Goal: Task Accomplishment & Management: Complete application form

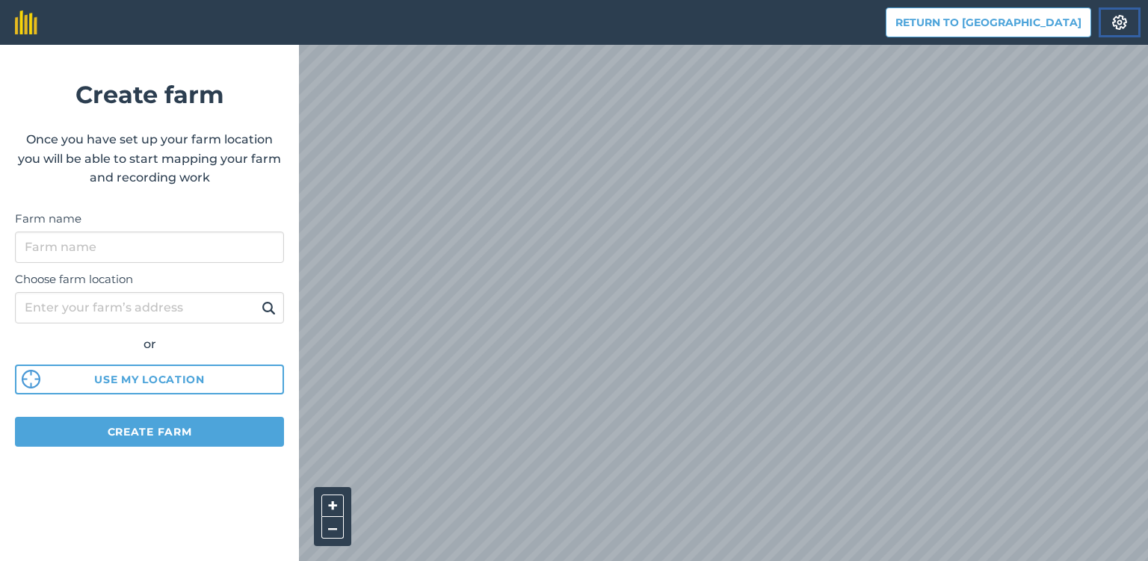
click at [1118, 19] on img at bounding box center [1120, 22] width 18 height 15
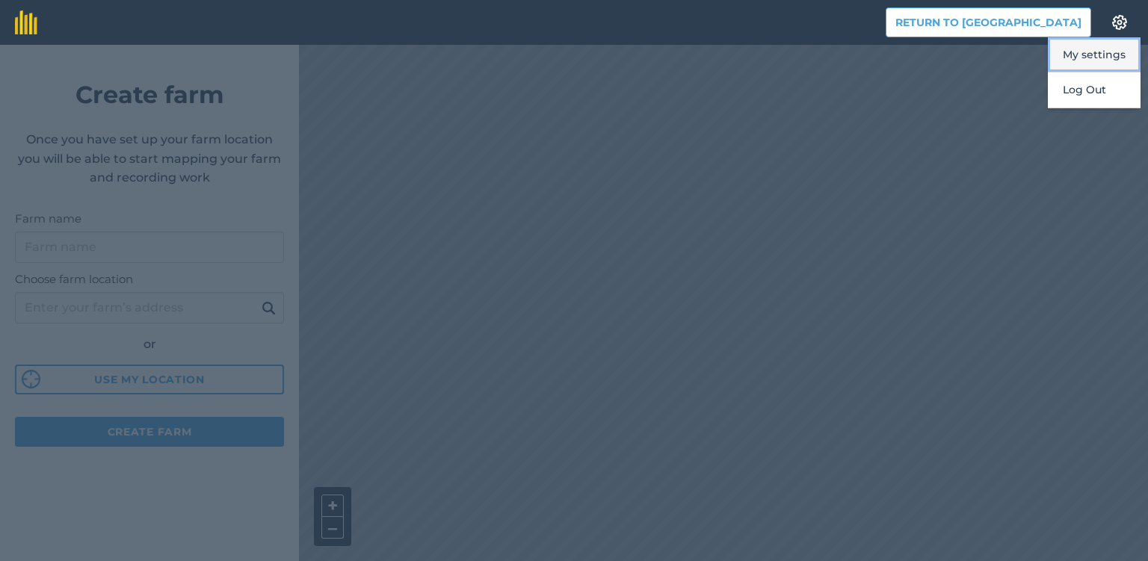
click at [1089, 60] on button "My settings" at bounding box center [1094, 54] width 93 height 35
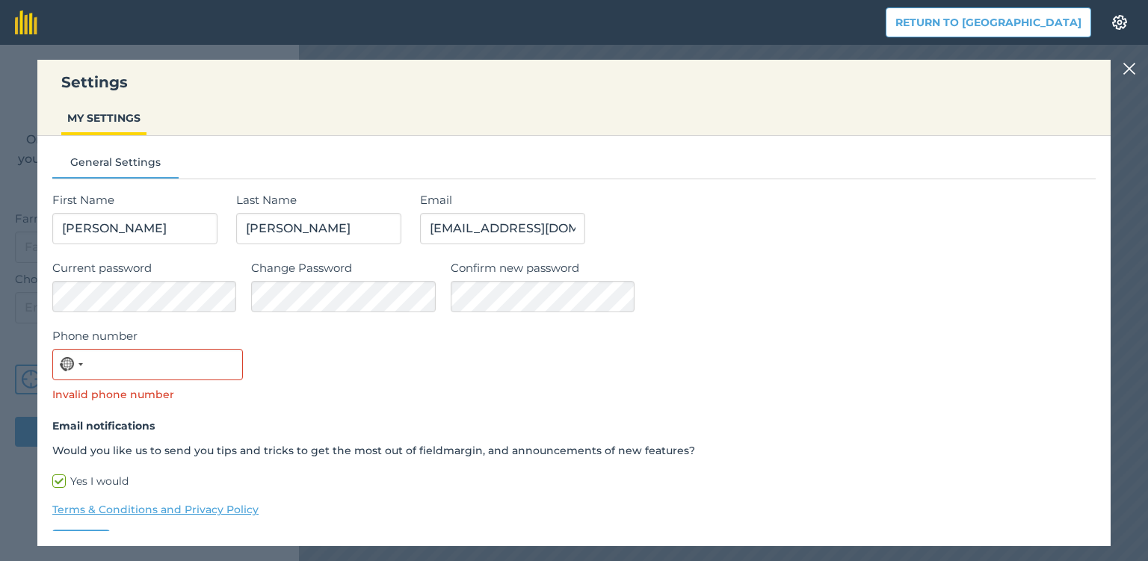
click at [1133, 70] on img at bounding box center [1129, 69] width 13 height 18
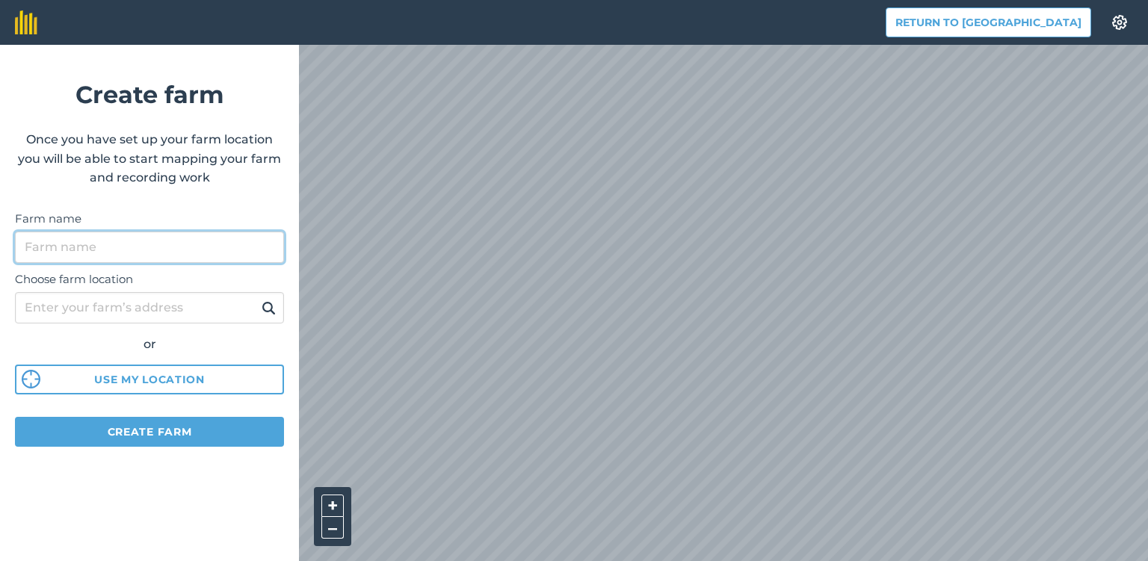
click at [99, 249] on input "Farm name" at bounding box center [149, 247] width 269 height 31
type input "Т"
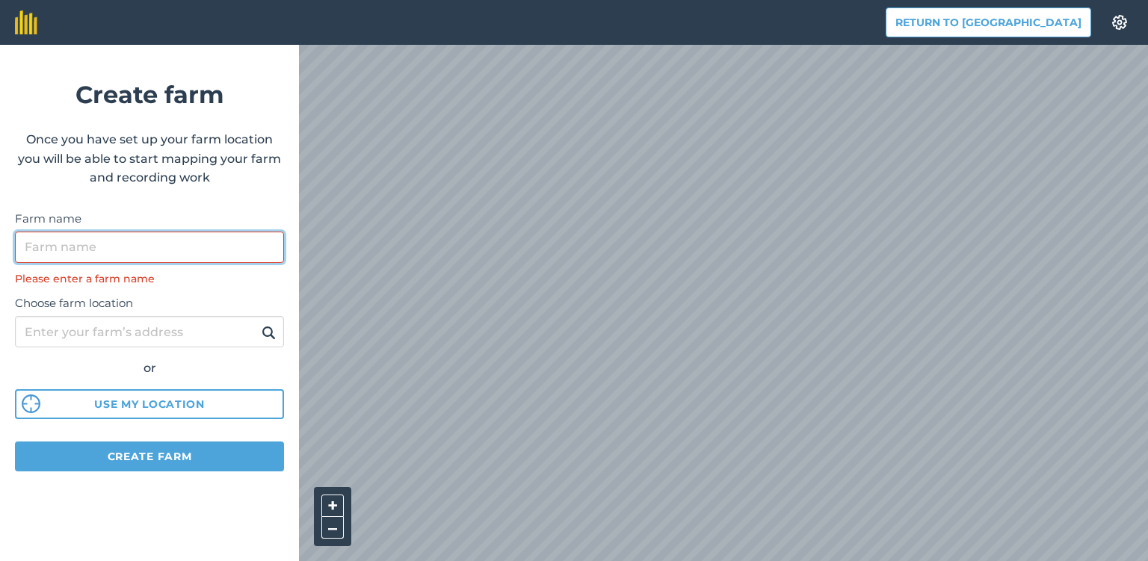
paste input "Товариство з обмеженою відповідальністю «ГОЛДКОР»"
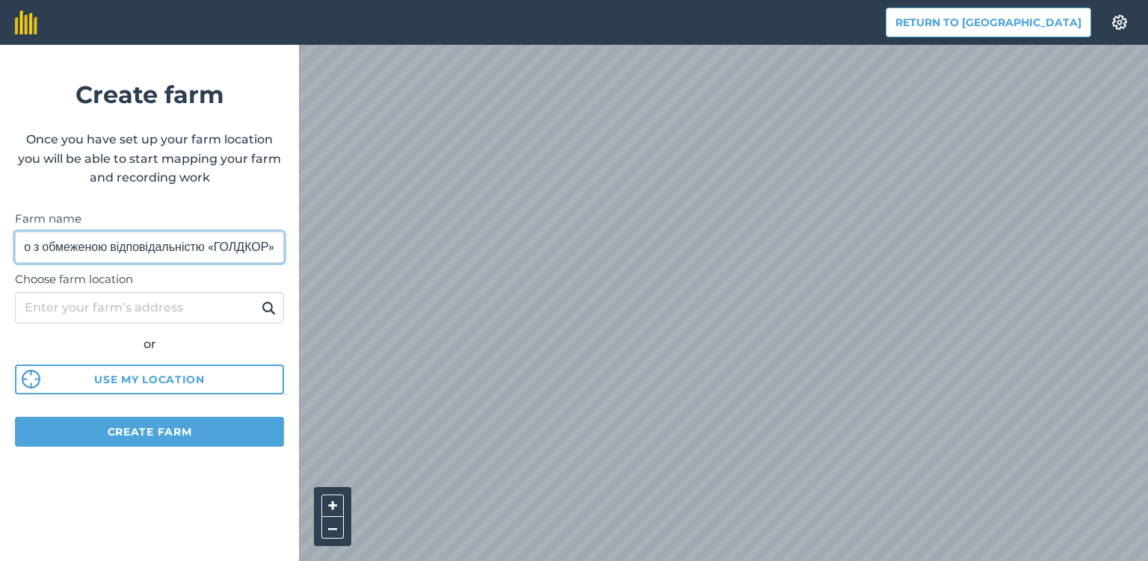
type input "Товариство з обмеженою відповідальністю «ГОЛДКОР»"
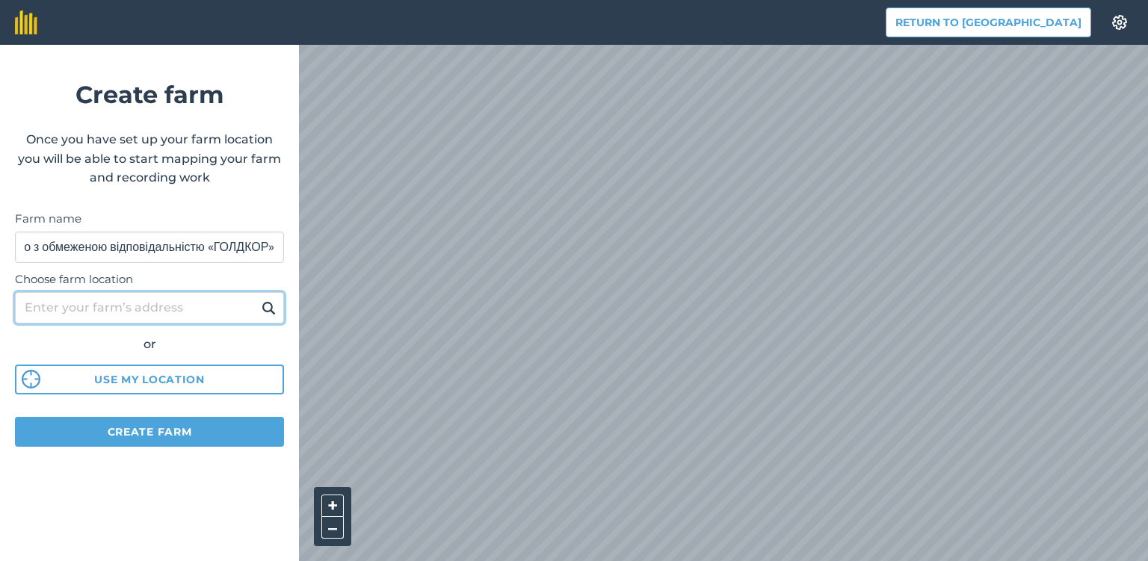
click at [94, 309] on input "Choose farm location" at bounding box center [149, 307] width 269 height 31
type input "м.Миколаїв [STREET_ADDRESS][PERSON_NAME]"
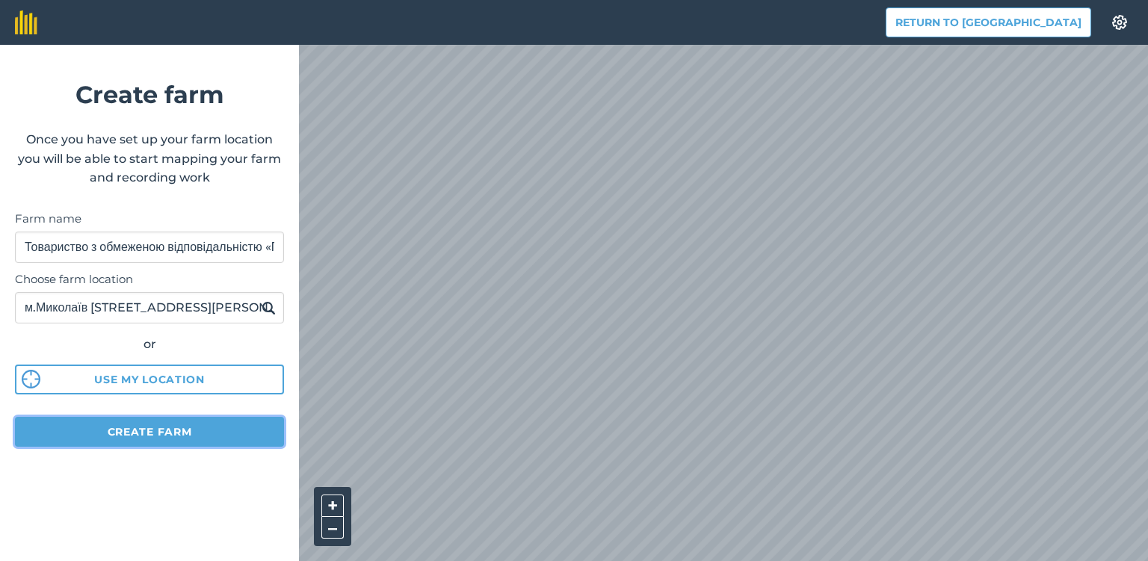
click at [152, 437] on button "Create farm" at bounding box center [149, 432] width 269 height 30
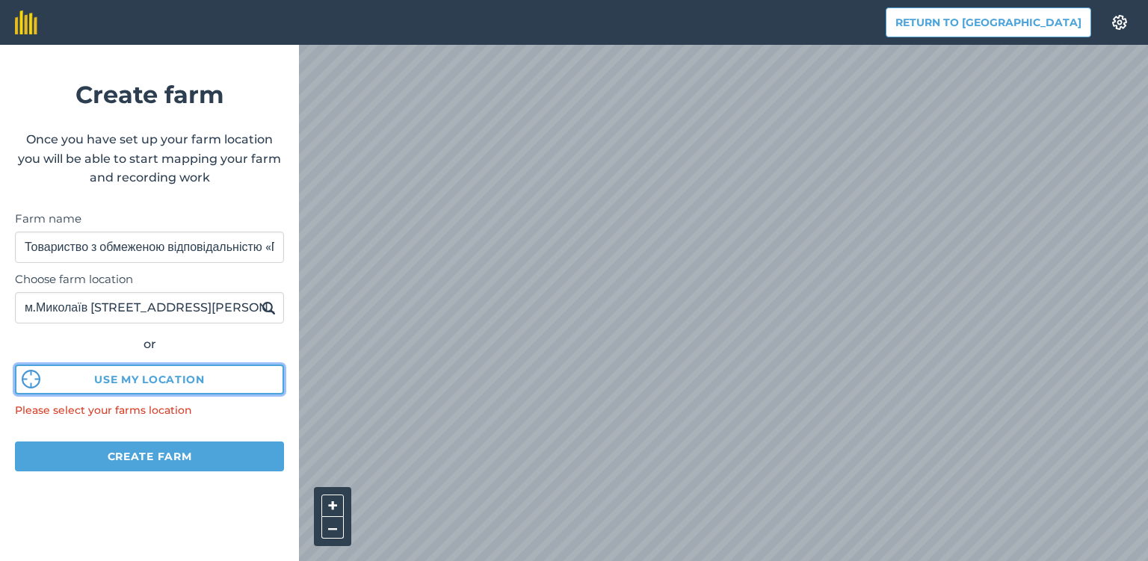
click at [177, 380] on button "Use my location" at bounding box center [149, 380] width 269 height 30
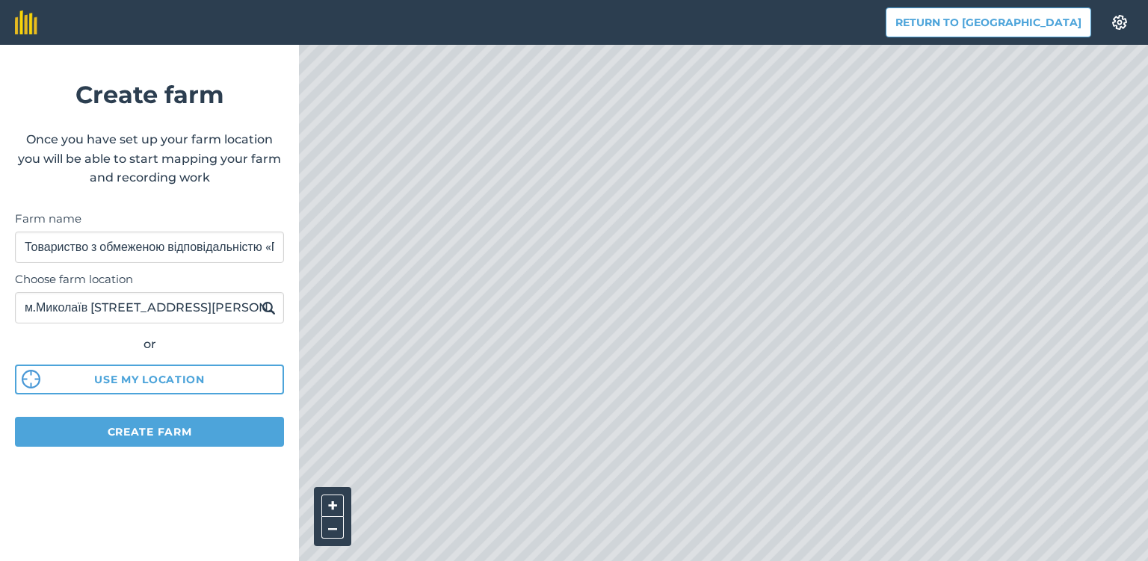
click at [271, 307] on img at bounding box center [269, 308] width 14 height 18
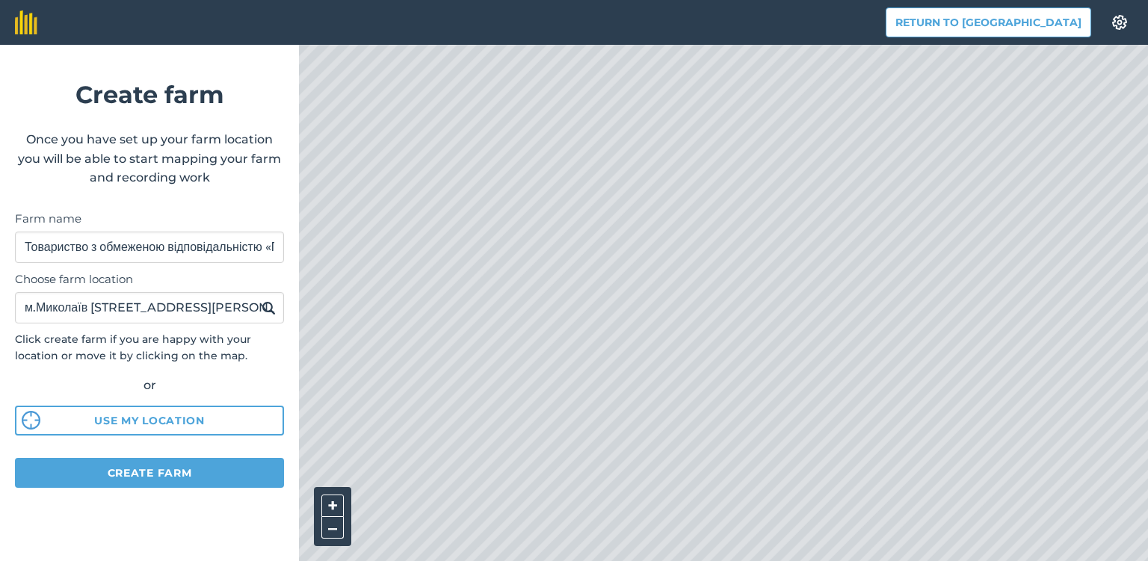
click at [265, 308] on img at bounding box center [269, 308] width 14 height 18
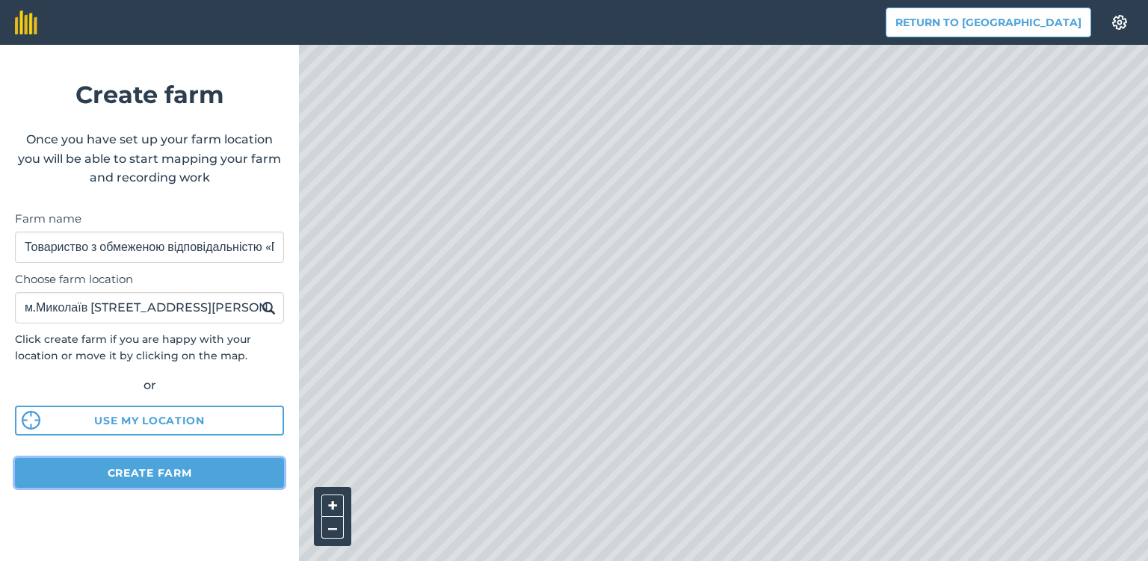
click at [206, 475] on button "Create farm" at bounding box center [149, 473] width 269 height 30
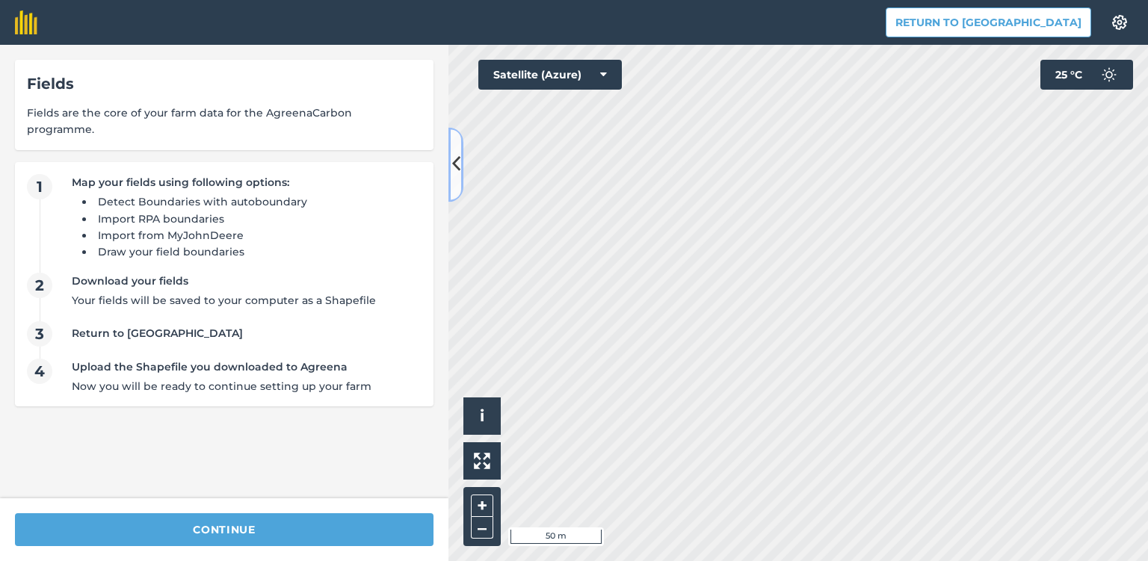
click at [455, 175] on icon at bounding box center [456, 165] width 8 height 26
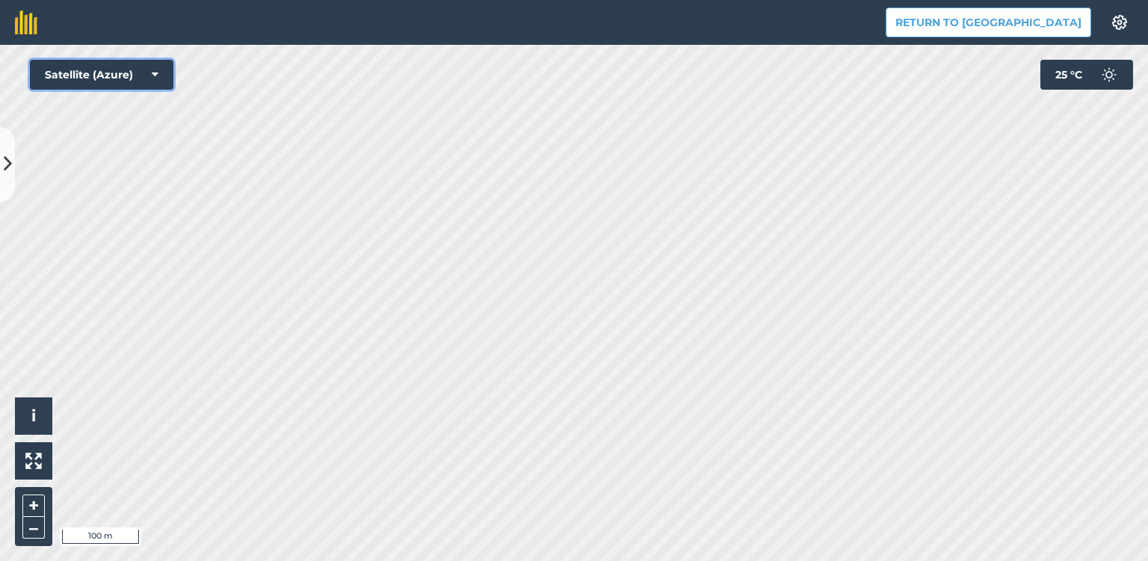
click at [155, 75] on icon at bounding box center [155, 74] width 7 height 15
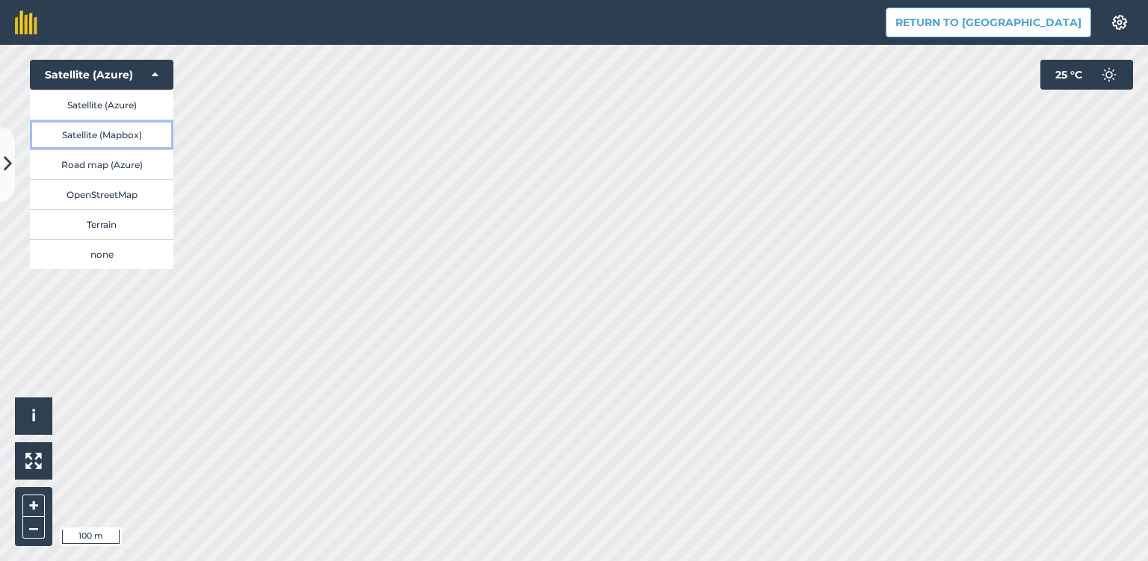
click at [141, 135] on button "Satellite (Mapbox)" at bounding box center [102, 135] width 144 height 30
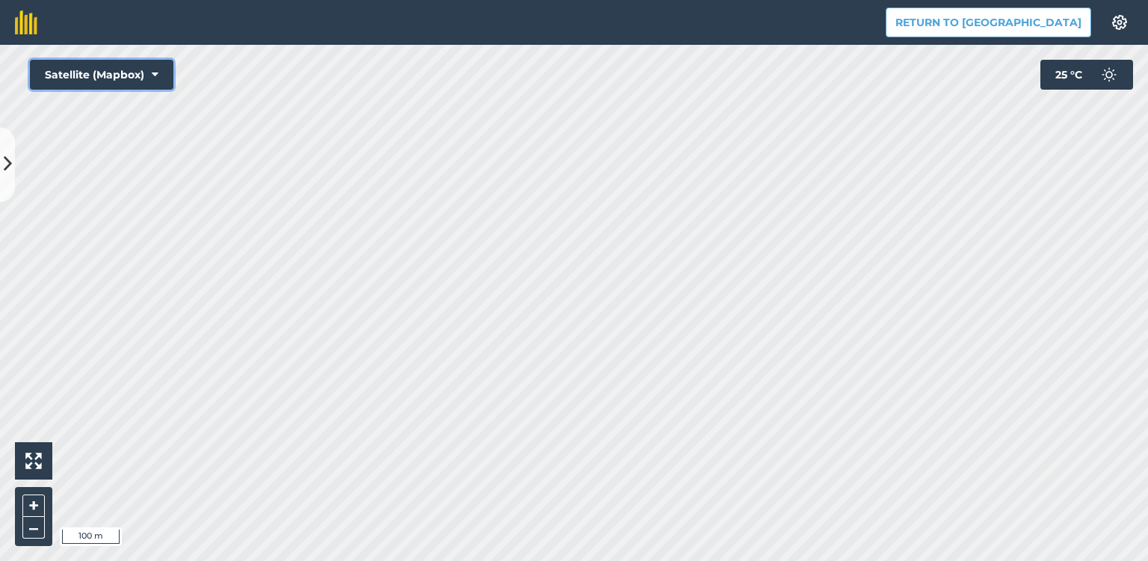
click at [154, 71] on icon at bounding box center [155, 74] width 7 height 15
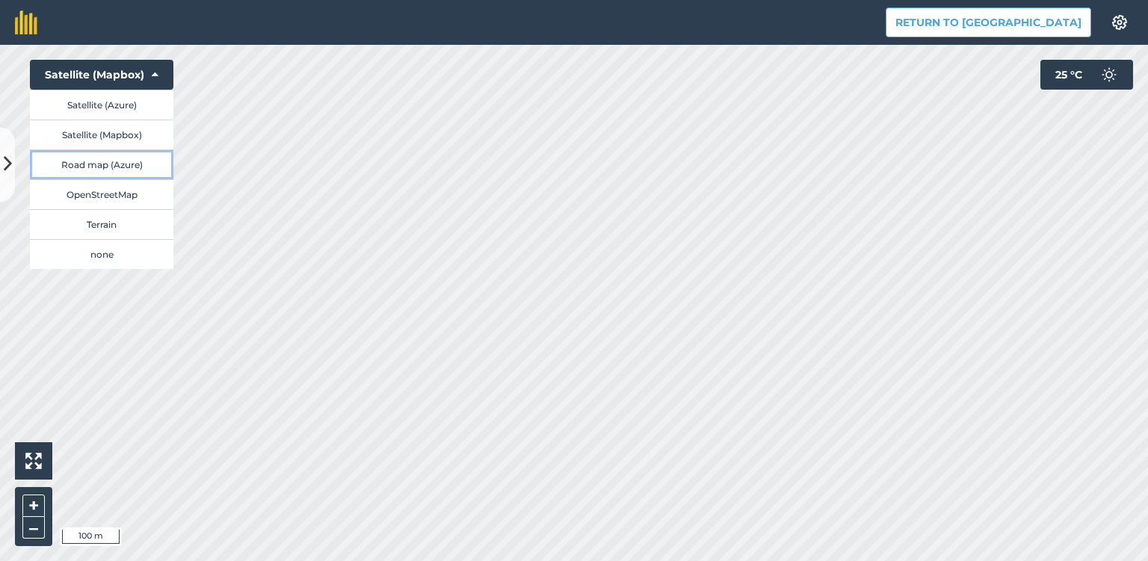
click at [135, 164] on button "Road map (Azure)" at bounding box center [102, 165] width 144 height 30
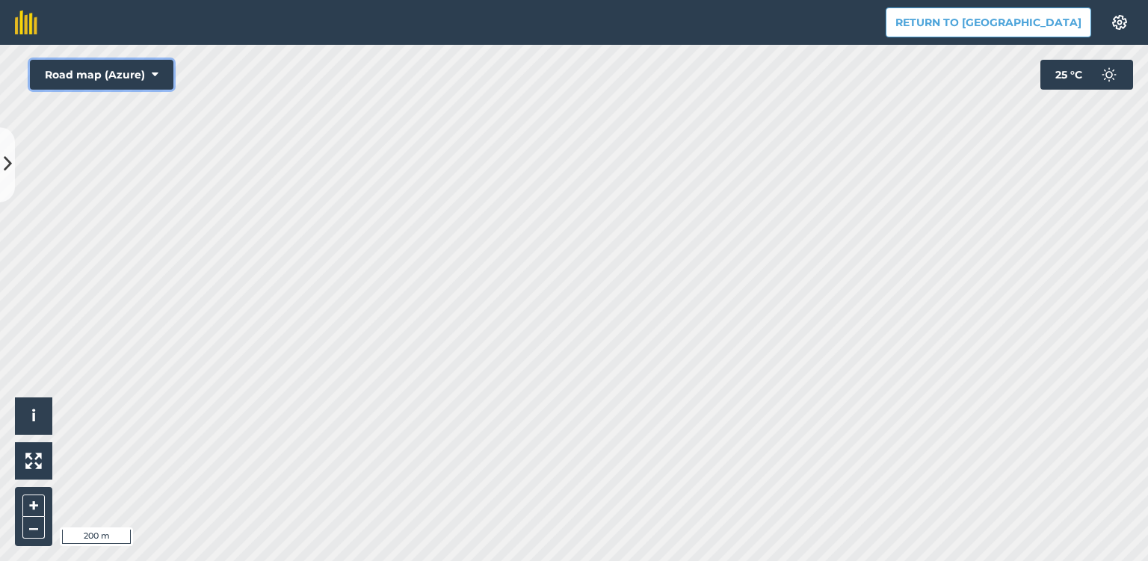
click at [154, 75] on icon at bounding box center [155, 74] width 7 height 15
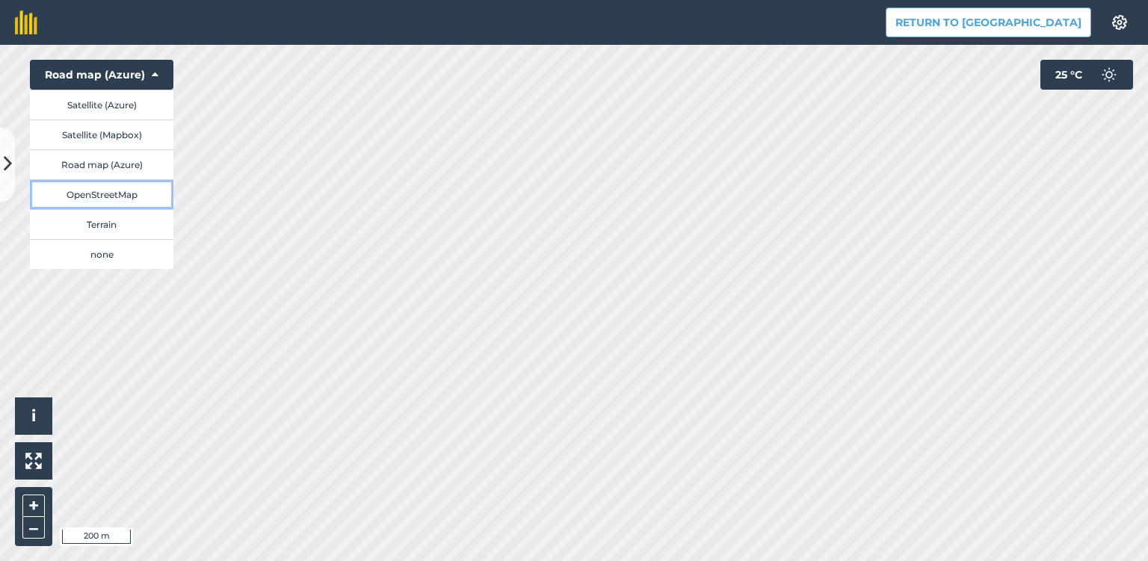
click at [140, 187] on button "OpenStreetMap" at bounding box center [102, 194] width 144 height 30
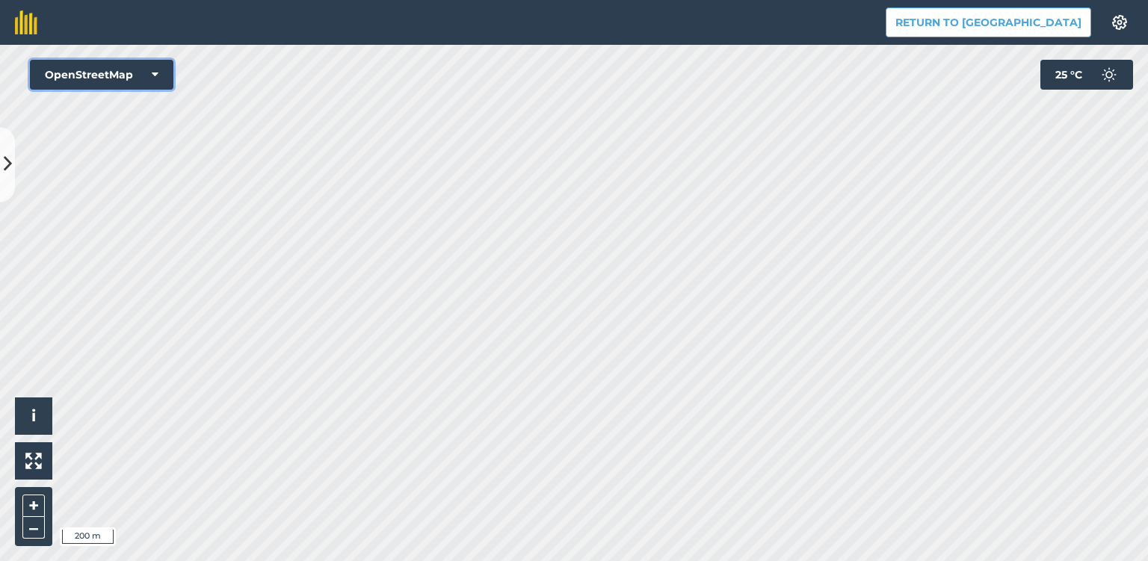
click at [148, 74] on button "OpenStreetMap" at bounding box center [102, 75] width 144 height 30
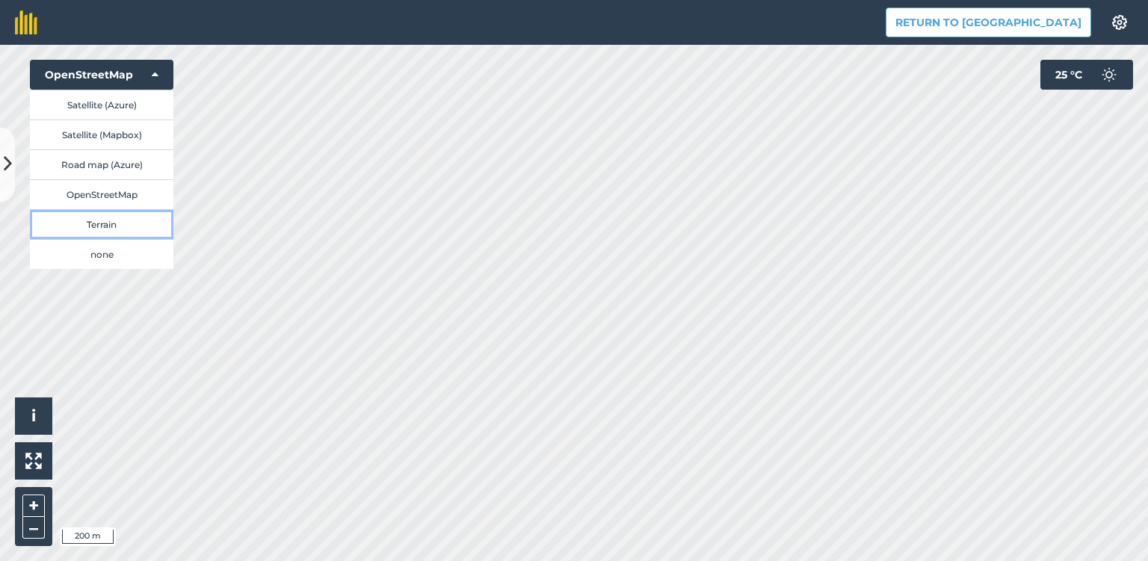
click at [115, 226] on button "Terrain" at bounding box center [102, 224] width 144 height 30
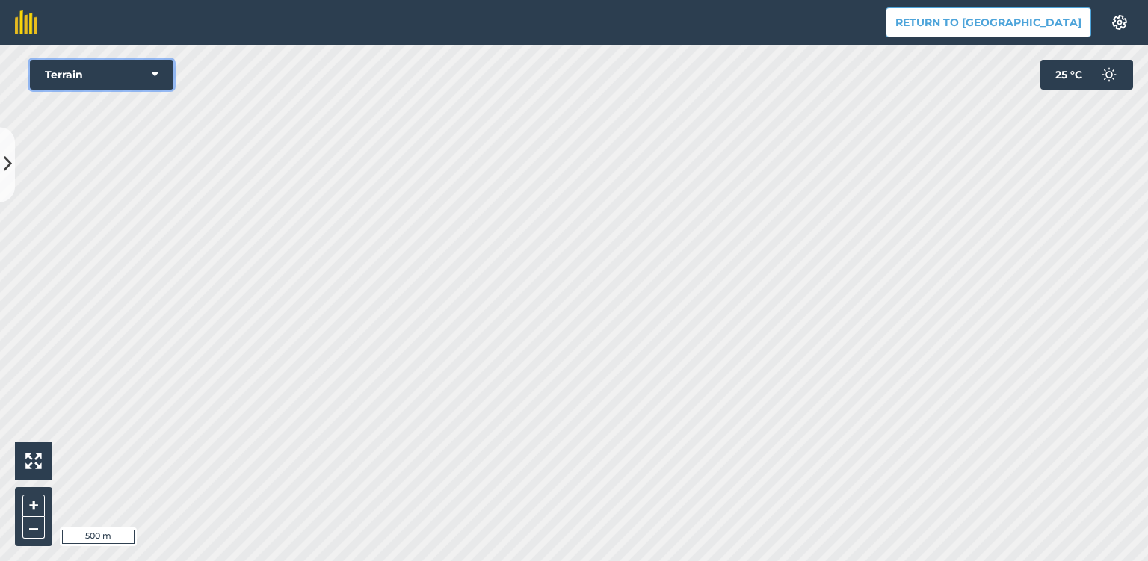
click at [153, 70] on icon at bounding box center [155, 74] width 7 height 15
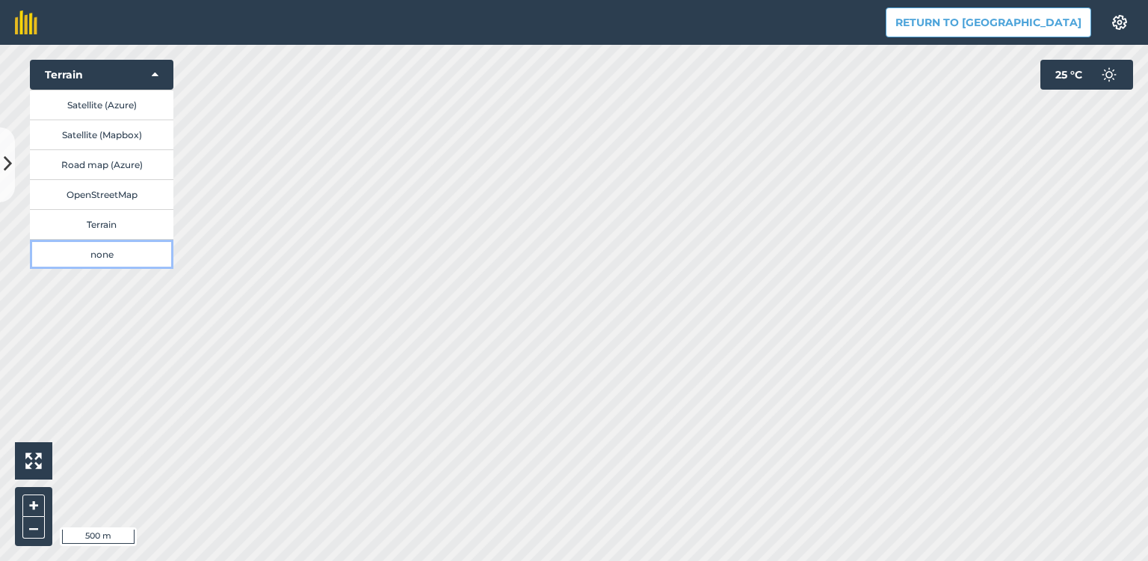
click at [128, 257] on button "none" at bounding box center [102, 254] width 144 height 30
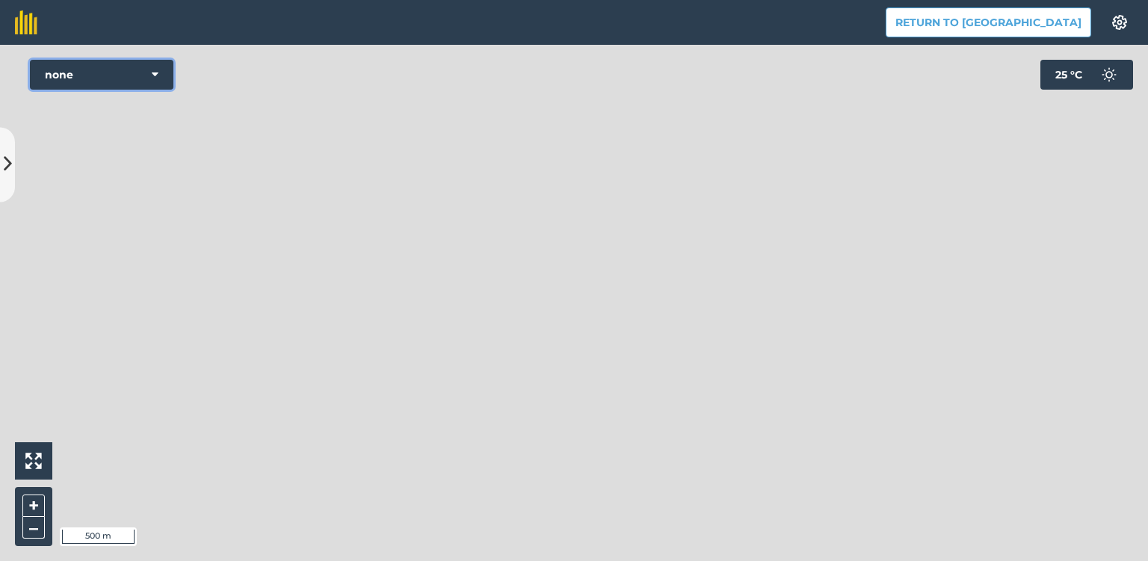
click at [158, 75] on icon at bounding box center [155, 74] width 7 height 15
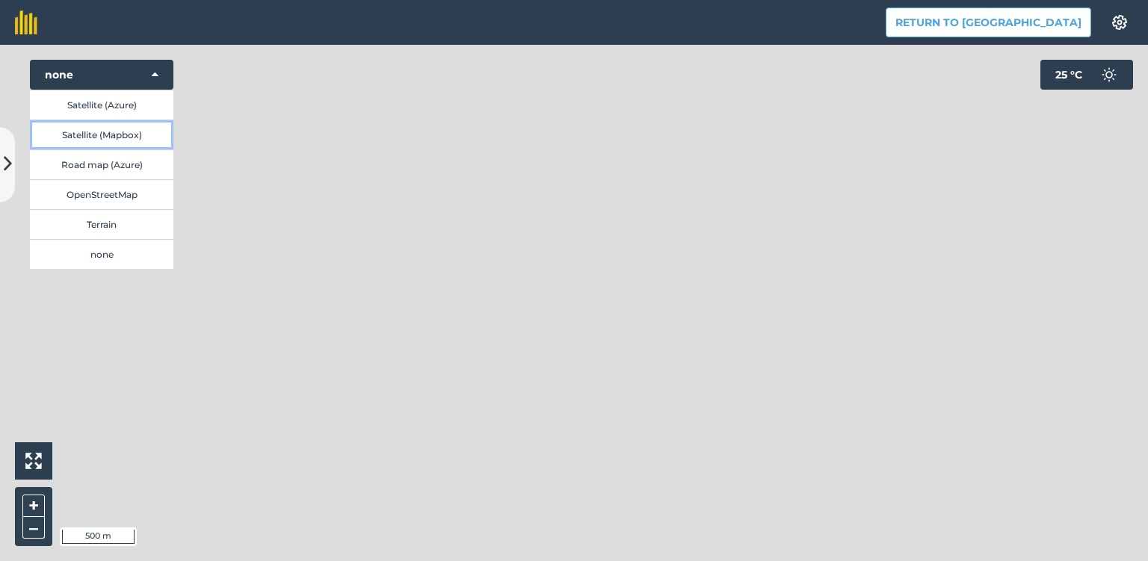
click at [135, 135] on button "Satellite (Mapbox)" at bounding box center [102, 135] width 144 height 30
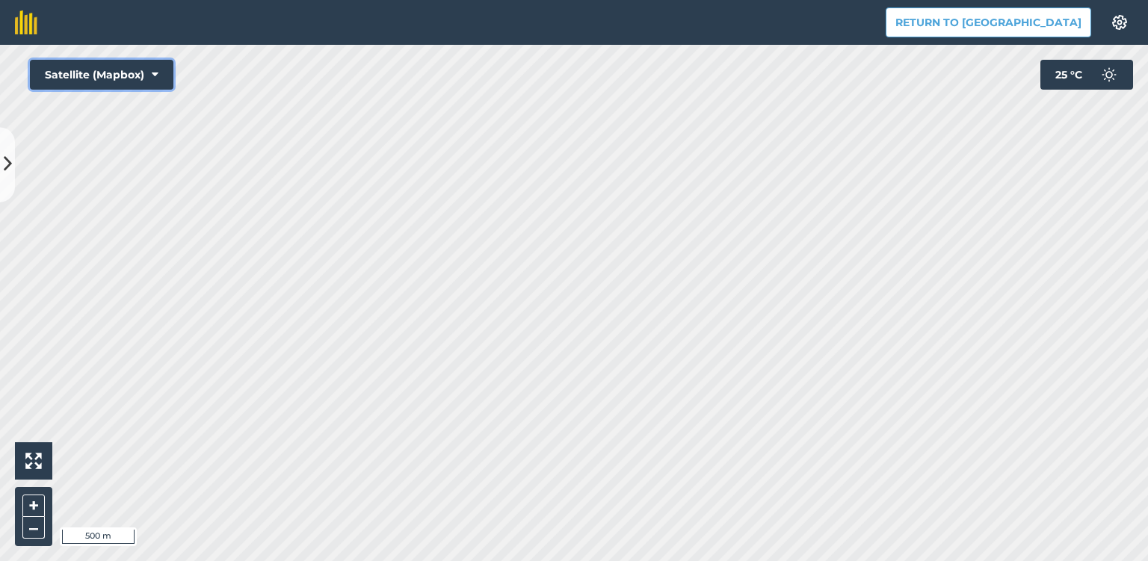
click at [153, 76] on icon at bounding box center [155, 74] width 7 height 15
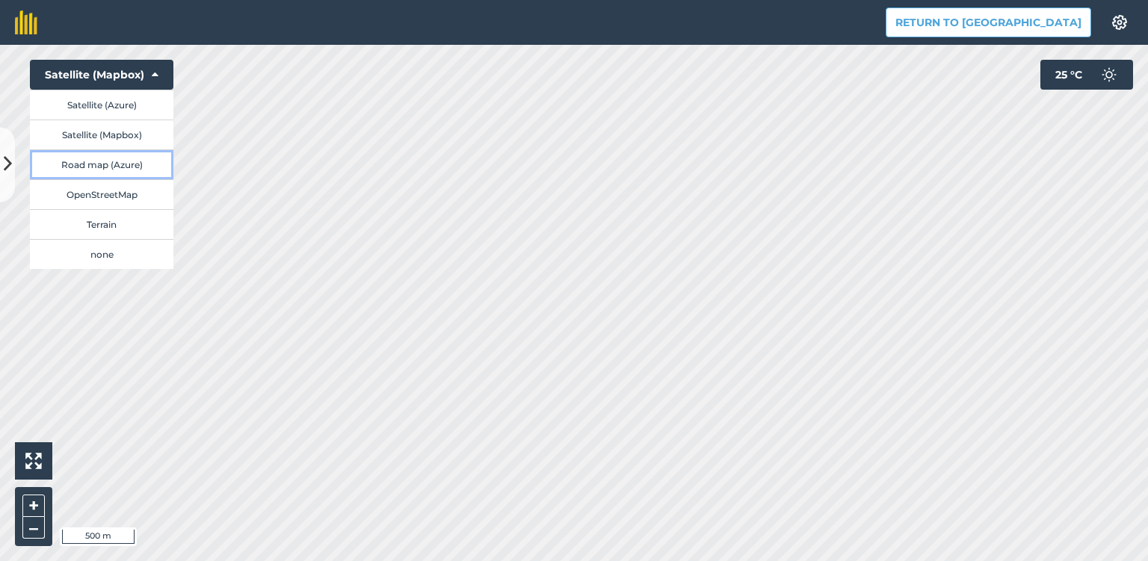
click at [141, 169] on button "Road map (Azure)" at bounding box center [102, 165] width 144 height 30
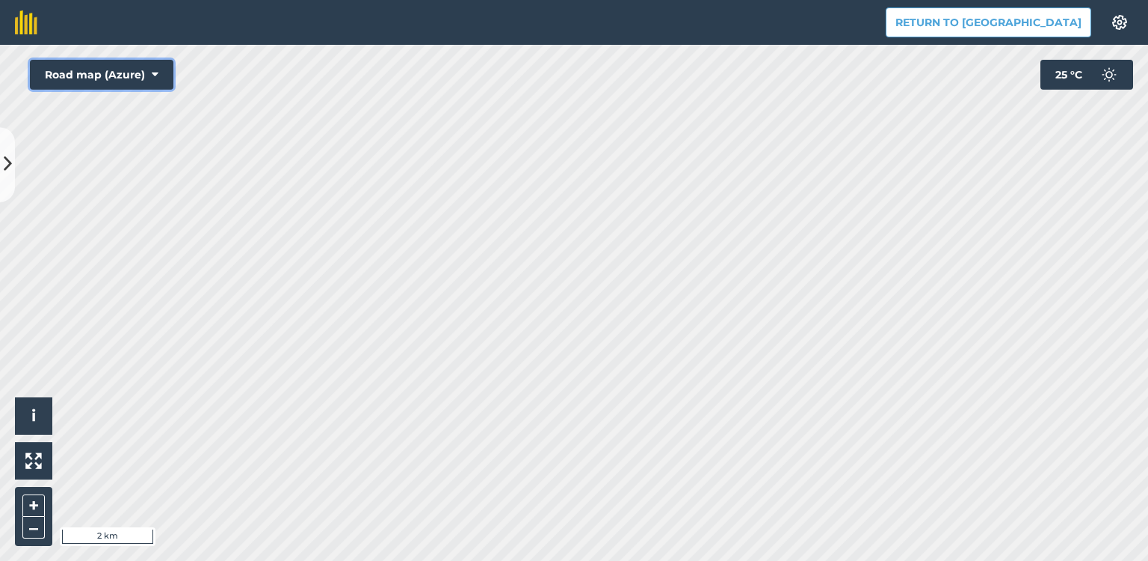
click at [154, 73] on icon at bounding box center [155, 74] width 7 height 15
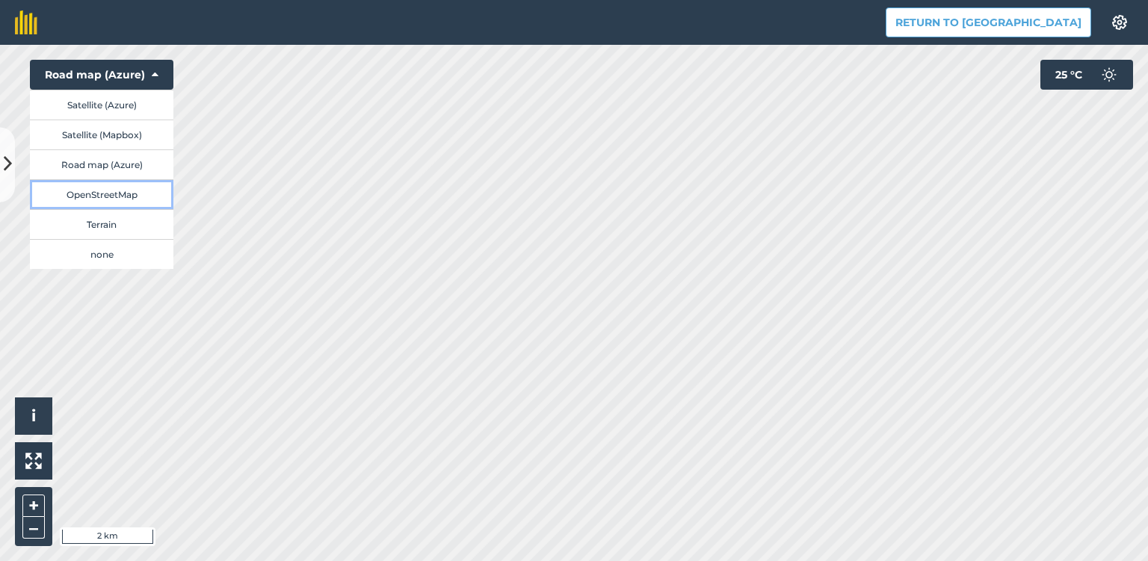
click at [121, 198] on button "OpenStreetMap" at bounding box center [102, 194] width 144 height 30
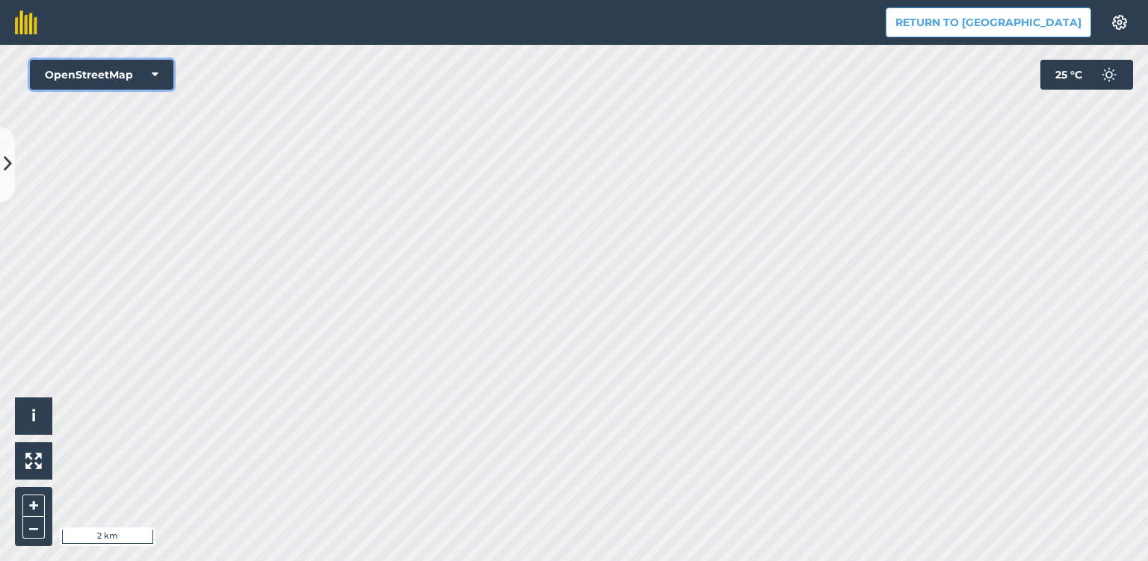
click at [161, 73] on button "OpenStreetMap" at bounding box center [102, 75] width 144 height 30
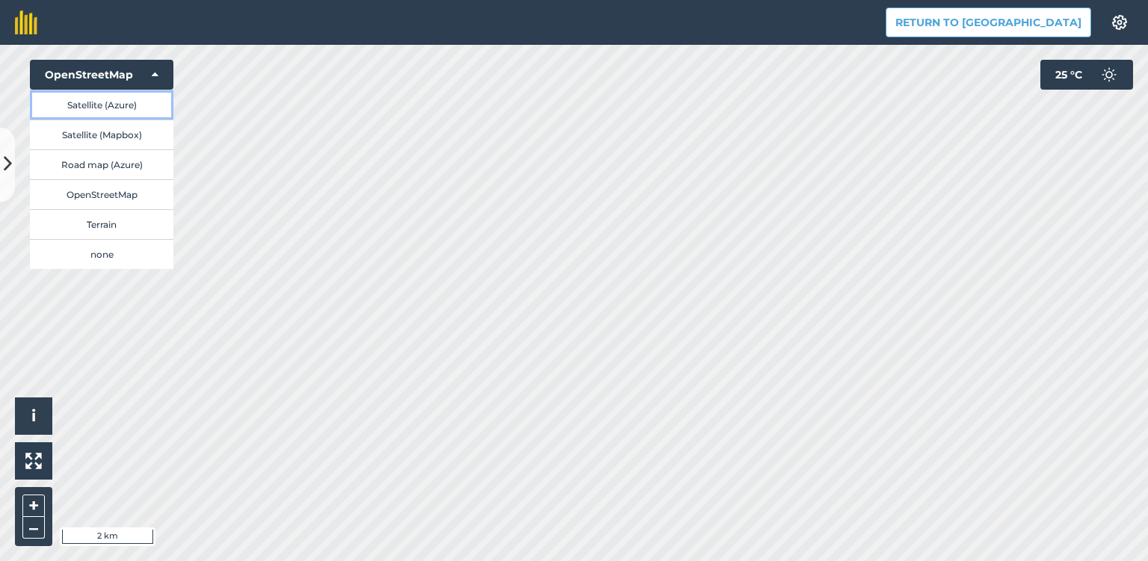
click at [138, 105] on button "Satellite (Azure)" at bounding box center [102, 105] width 144 height 30
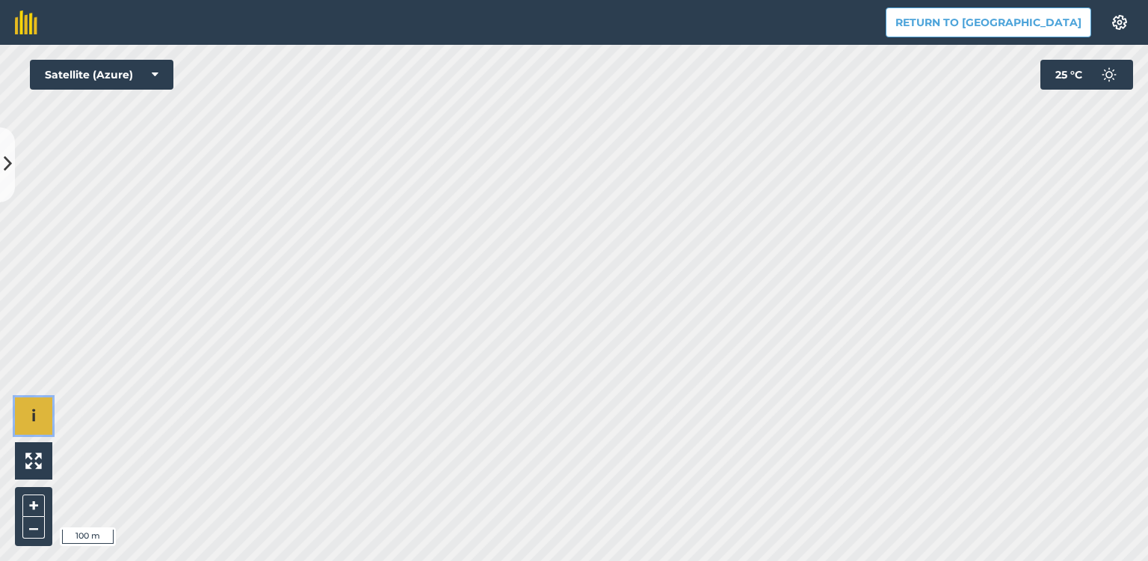
click at [36, 419] on button "i" at bounding box center [33, 416] width 37 height 37
click at [36, 419] on button "›" at bounding box center [33, 416] width 37 height 37
click at [6, 167] on icon at bounding box center [8, 165] width 8 height 26
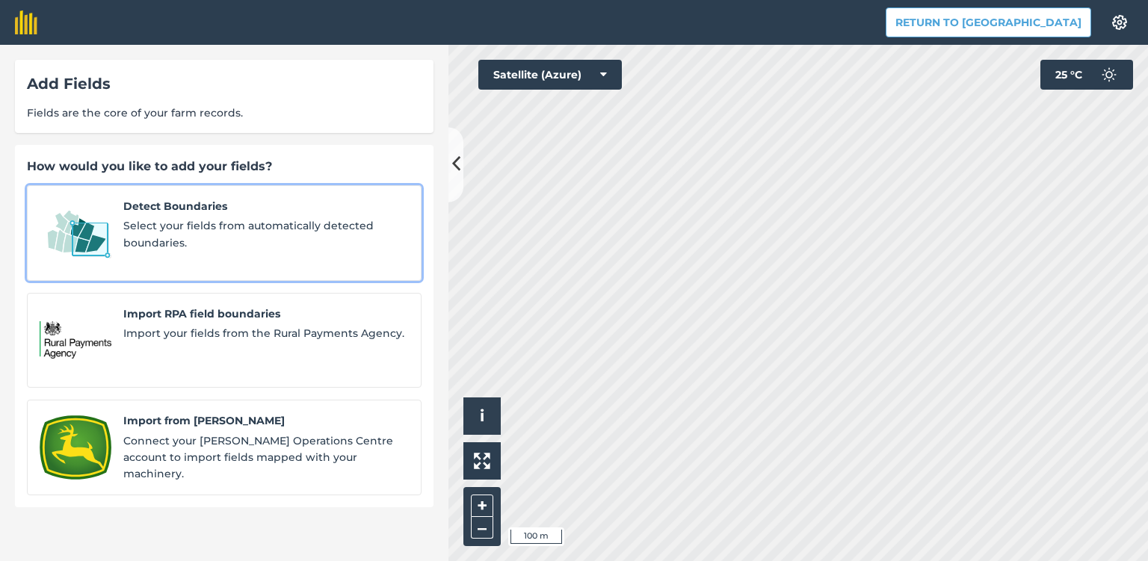
click at [173, 215] on div "Detect Boundaries Select your fields from automatically detected boundaries." at bounding box center [266, 233] width 286 height 70
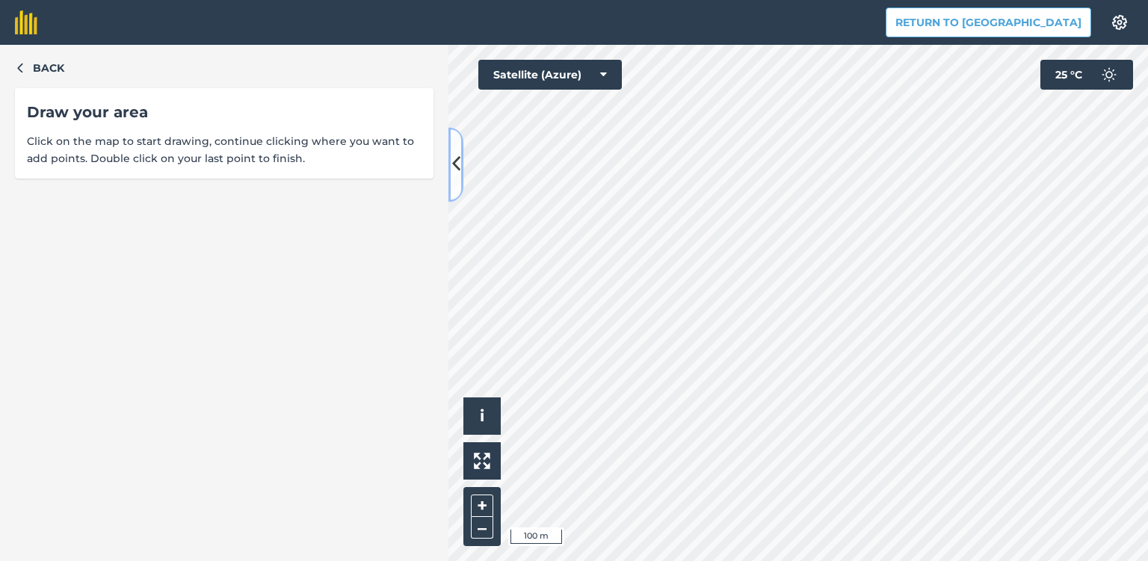
click at [456, 164] on icon at bounding box center [456, 165] width 8 height 26
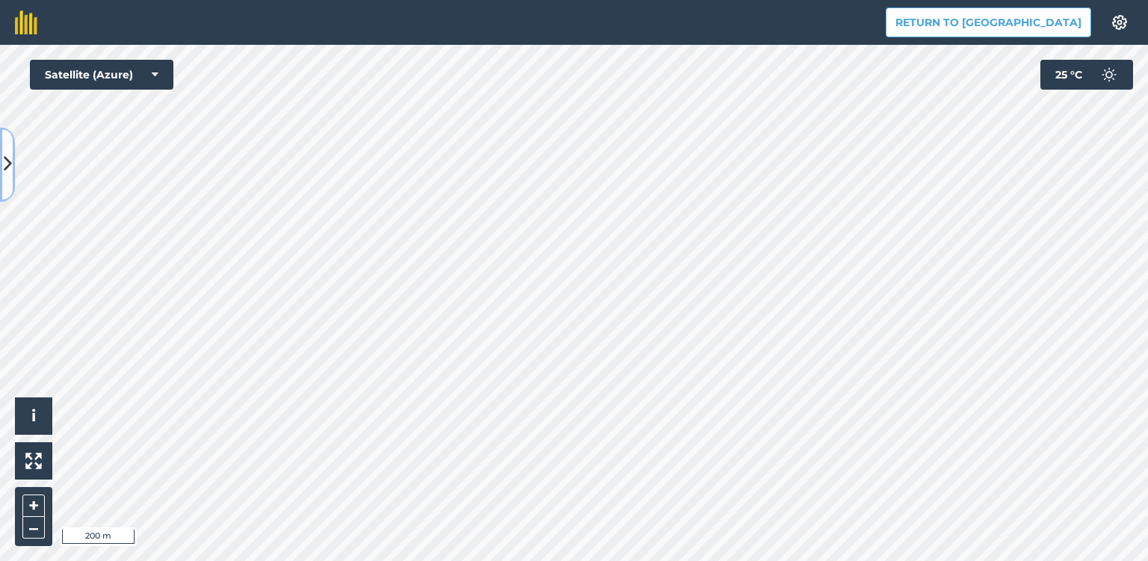
click at [6, 153] on icon at bounding box center [8, 165] width 8 height 26
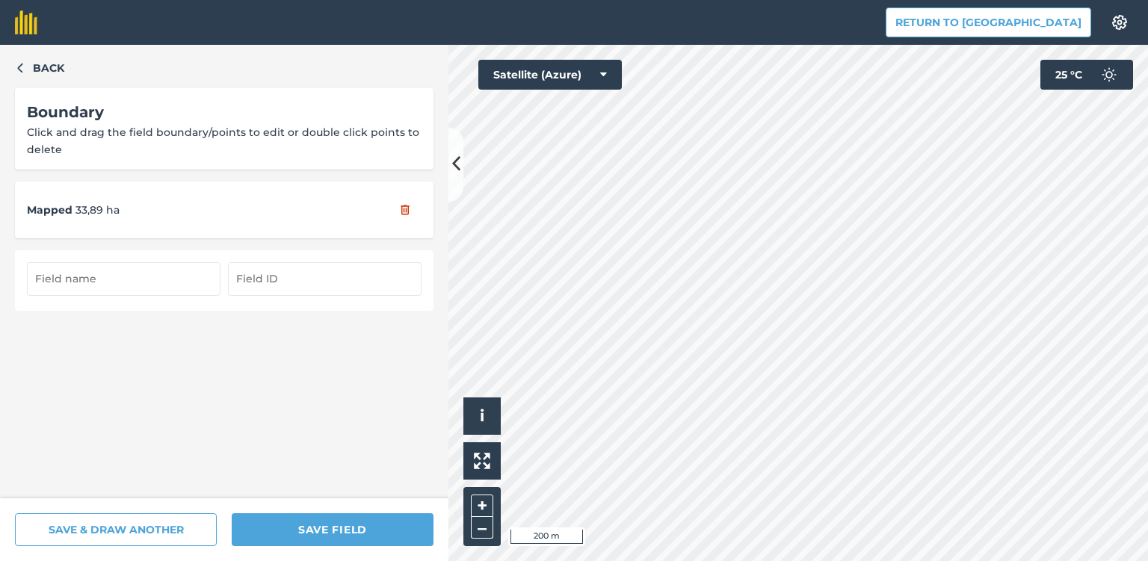
click at [174, 282] on input "text" at bounding box center [124, 278] width 194 height 33
type input "П"
type input "16"
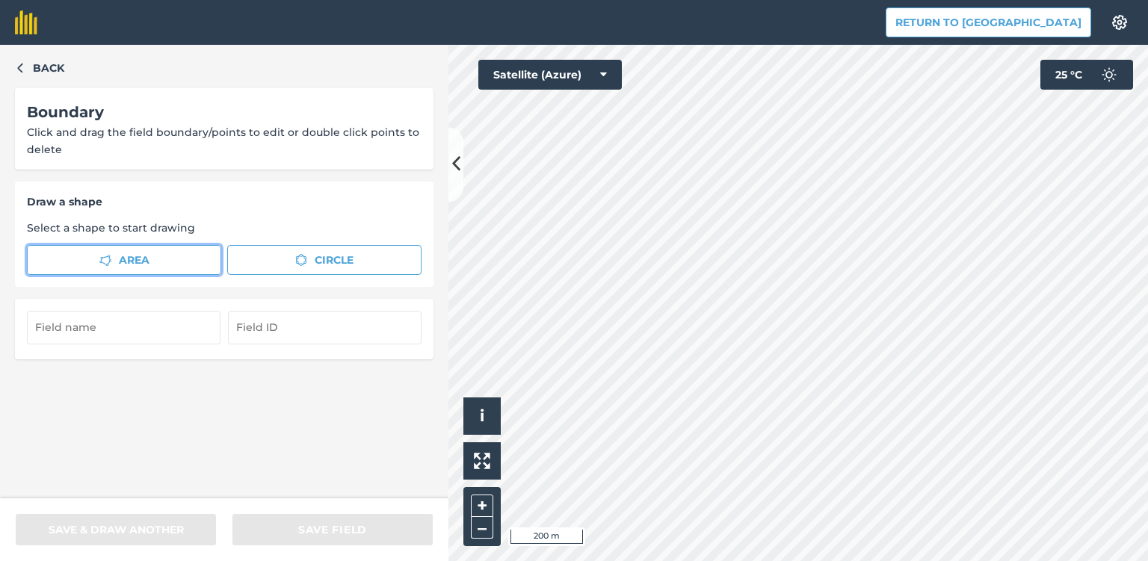
click at [117, 256] on button "Area" at bounding box center [124, 260] width 194 height 30
click at [457, 170] on icon at bounding box center [456, 165] width 8 height 26
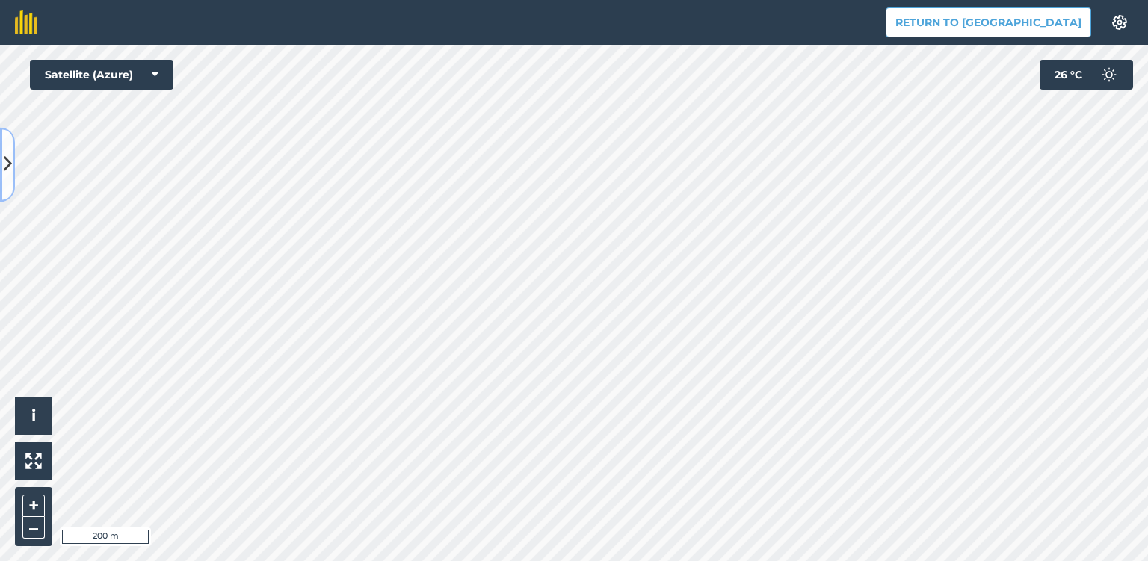
click at [10, 166] on icon at bounding box center [8, 165] width 8 height 26
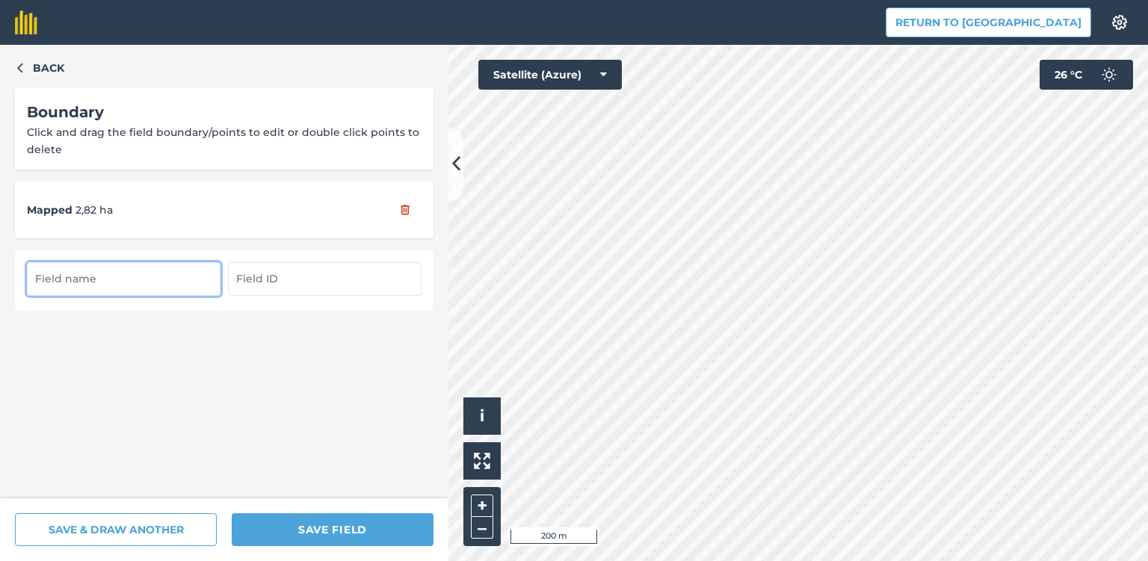
click at [129, 280] on input "text" at bounding box center [124, 278] width 194 height 33
type input "17/1"
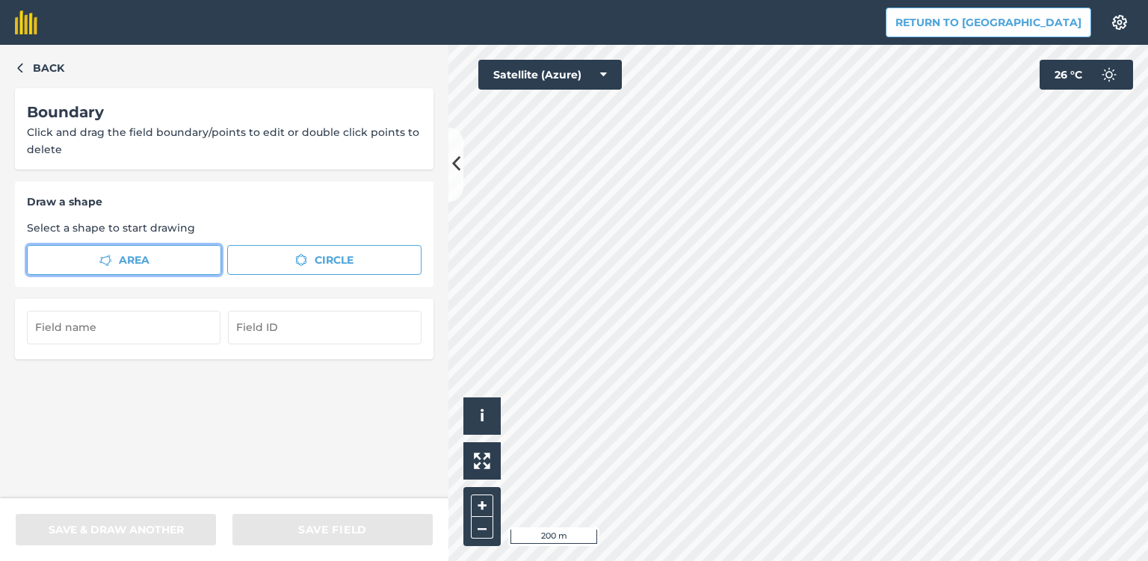
click at [147, 257] on span "Area" at bounding box center [134, 260] width 31 height 16
click at [458, 164] on icon at bounding box center [456, 165] width 8 height 26
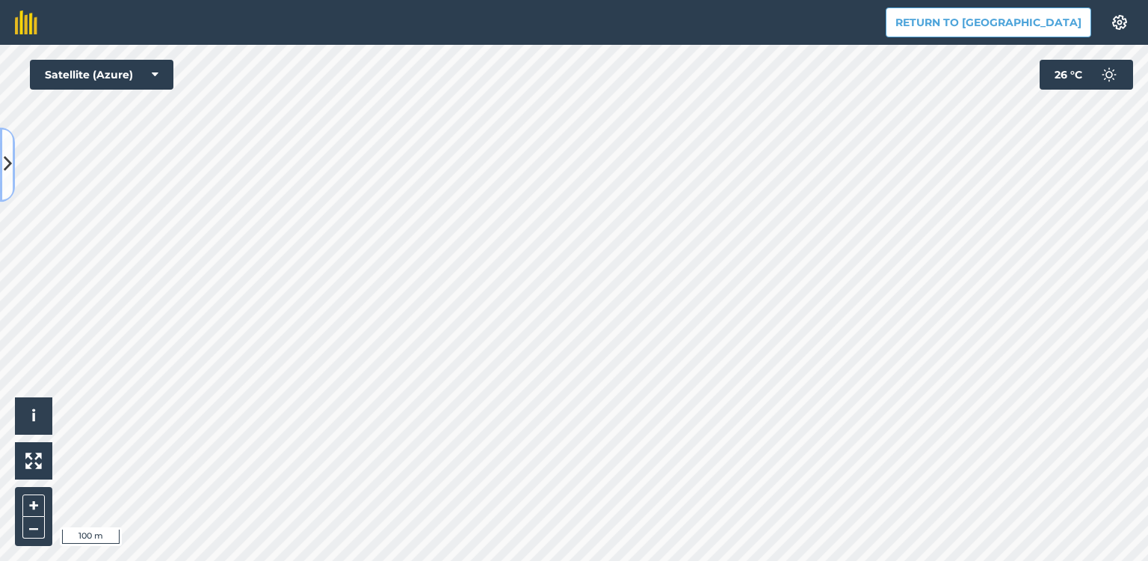
click at [9, 165] on icon at bounding box center [8, 165] width 8 height 26
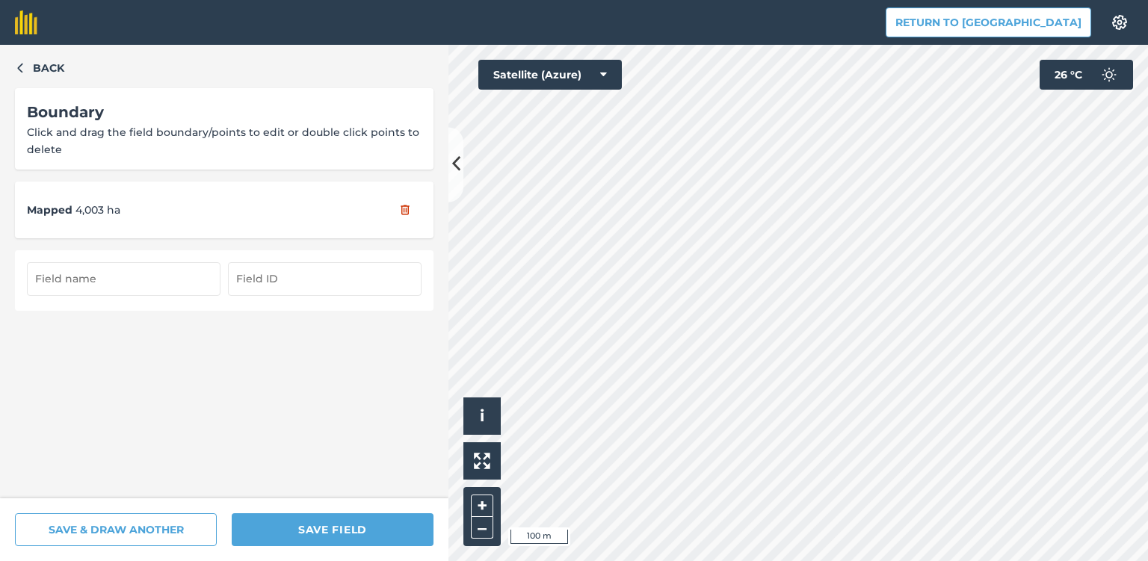
click at [74, 283] on input "text" at bounding box center [124, 278] width 194 height 33
type input "17"
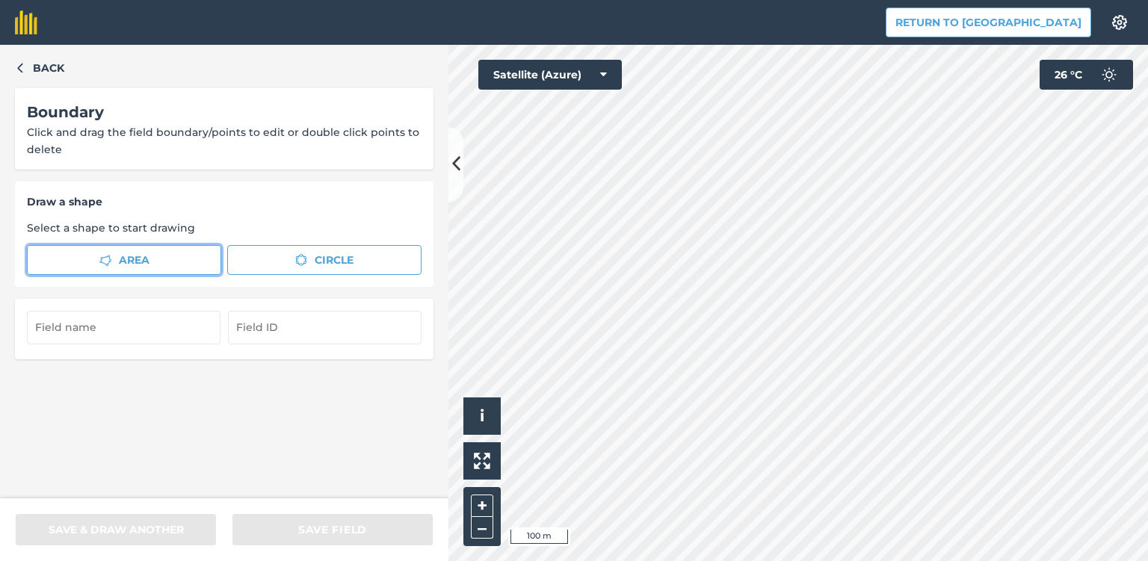
click at [108, 259] on icon "button" at bounding box center [105, 260] width 12 height 11
click at [458, 173] on icon at bounding box center [456, 165] width 8 height 26
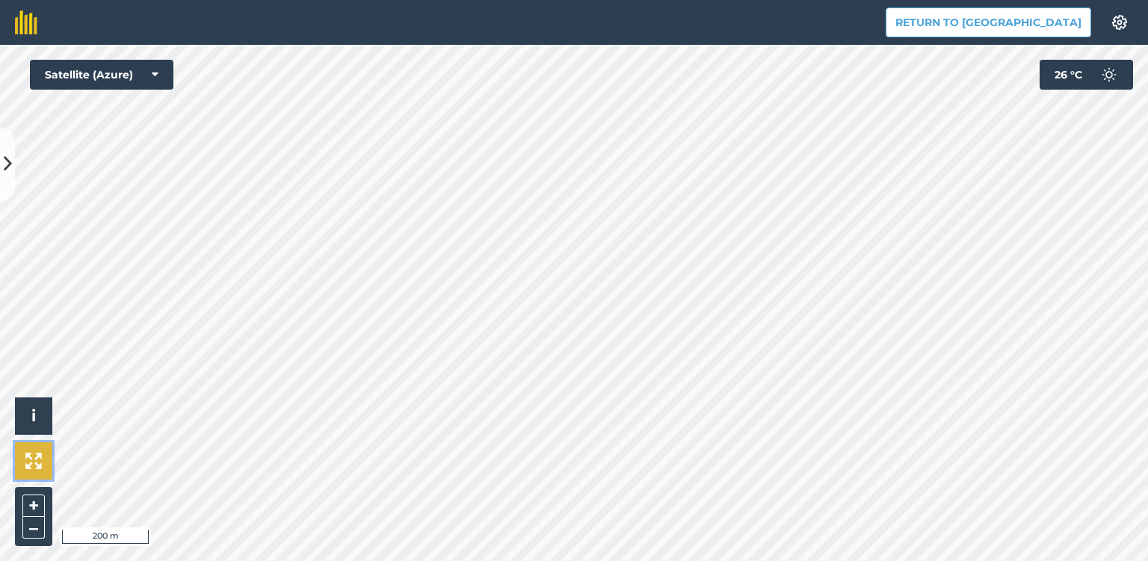
click at [28, 466] on img at bounding box center [33, 461] width 16 height 16
click at [35, 463] on img at bounding box center [33, 461] width 16 height 16
click at [14, 164] on button at bounding box center [7, 164] width 15 height 75
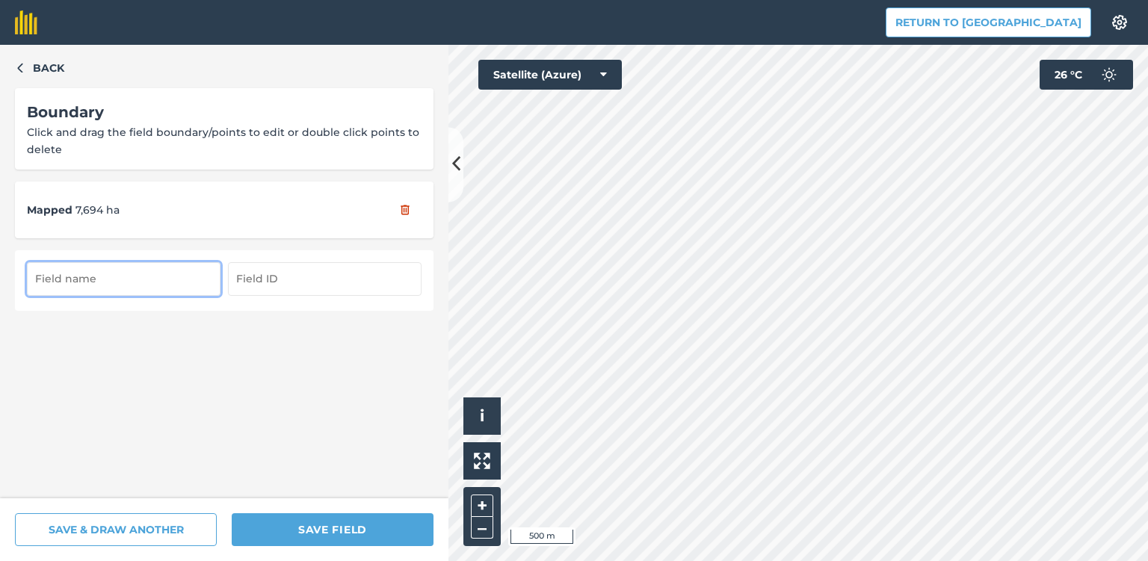
click at [81, 279] on input "text" at bounding box center [124, 278] width 194 height 33
type input "17/2"
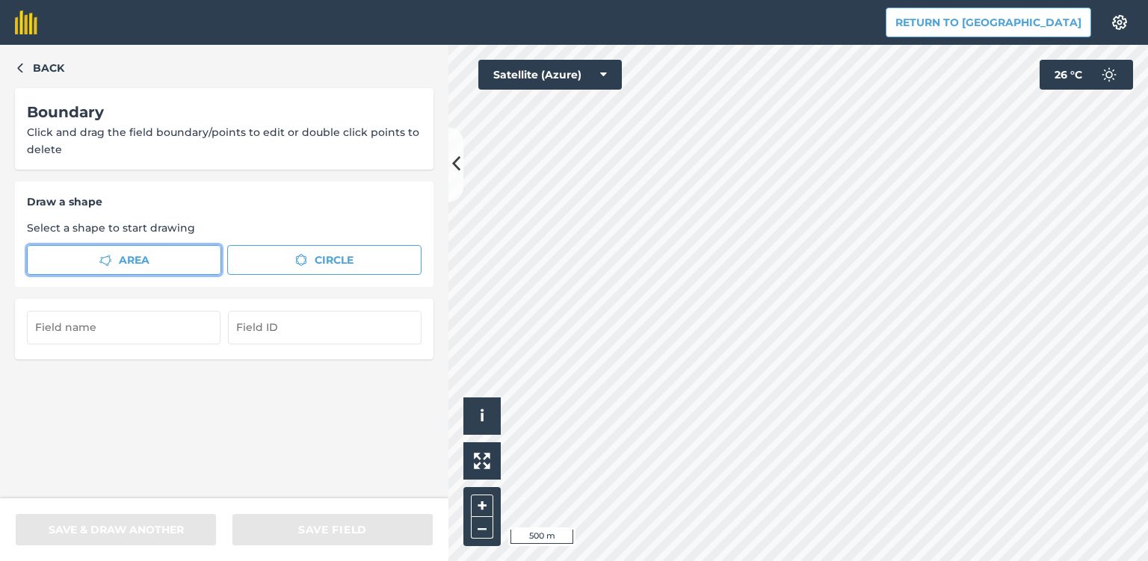
click at [120, 257] on span "Area" at bounding box center [134, 260] width 31 height 16
click at [456, 174] on icon at bounding box center [456, 165] width 8 height 26
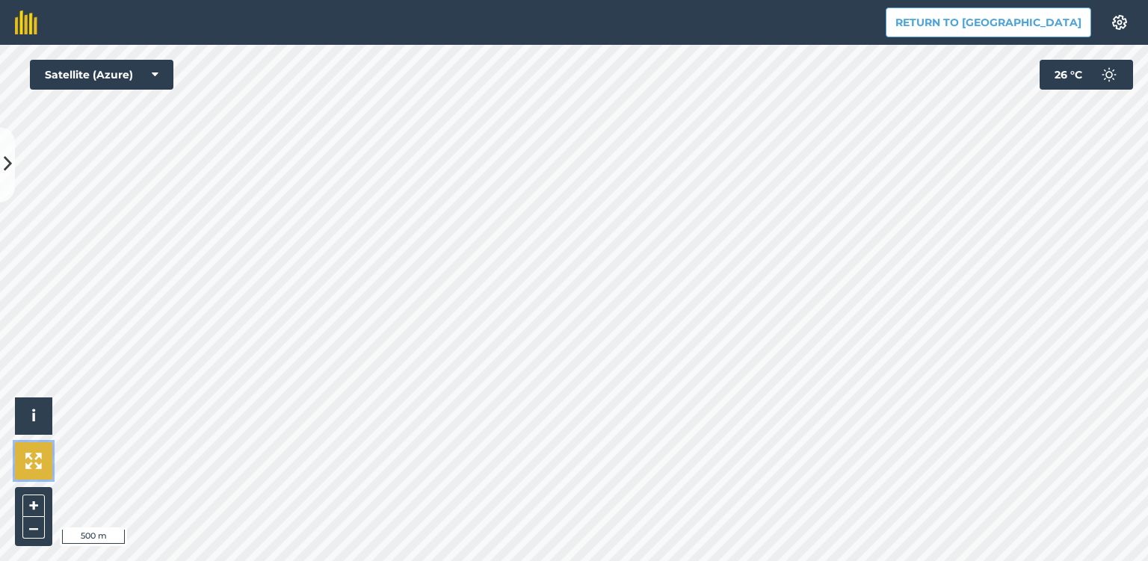
click at [40, 461] on img at bounding box center [33, 461] width 16 height 16
click at [35, 461] on img at bounding box center [33, 461] width 16 height 16
click at [39, 463] on img at bounding box center [33, 461] width 16 height 16
click at [27, 458] on img at bounding box center [33, 461] width 16 height 16
click at [9, 161] on icon at bounding box center [8, 165] width 8 height 26
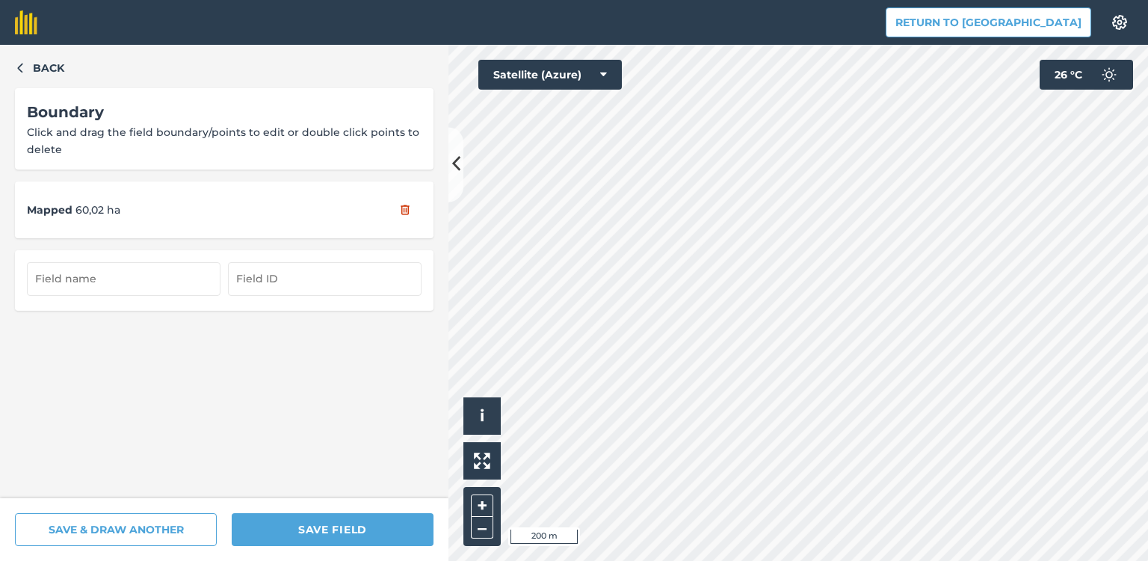
click at [165, 527] on button "SAVE & DRAW ANOTHER" at bounding box center [116, 530] width 202 height 33
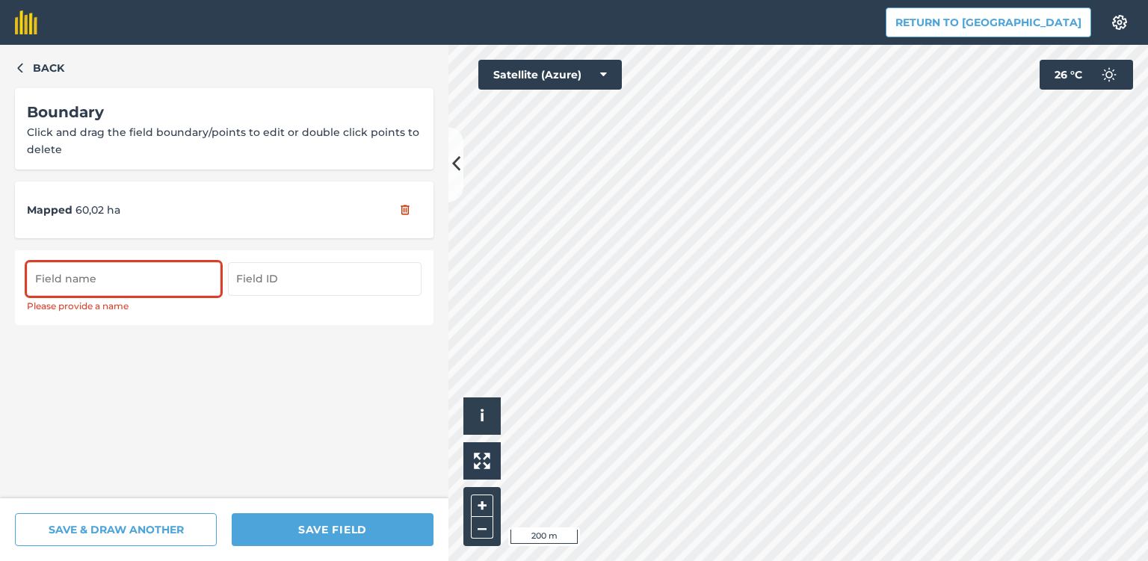
click at [99, 274] on input "text" at bounding box center [124, 278] width 194 height 33
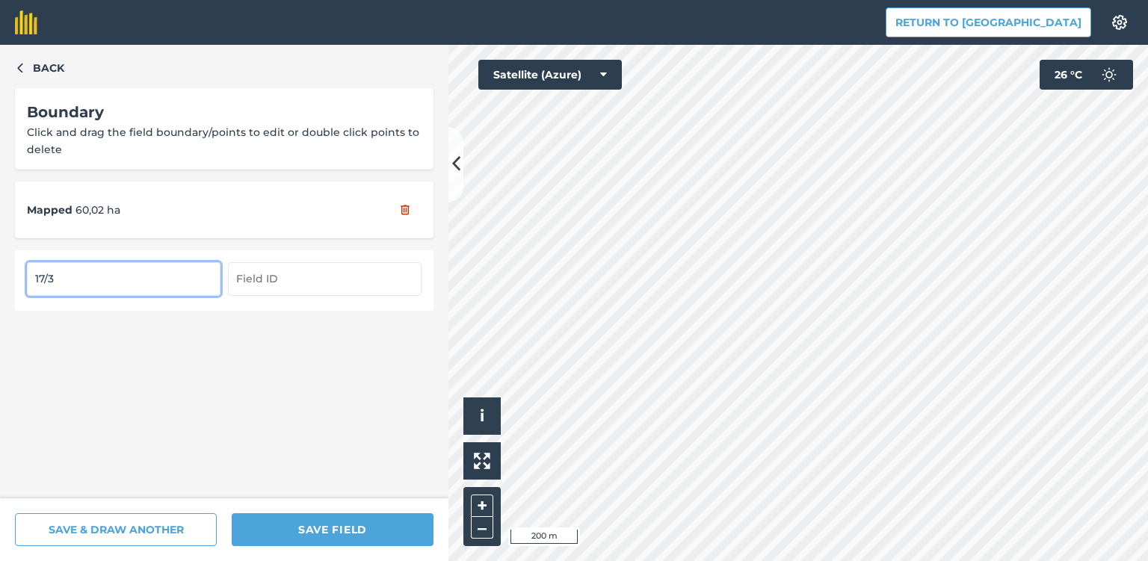
type input "17/3"
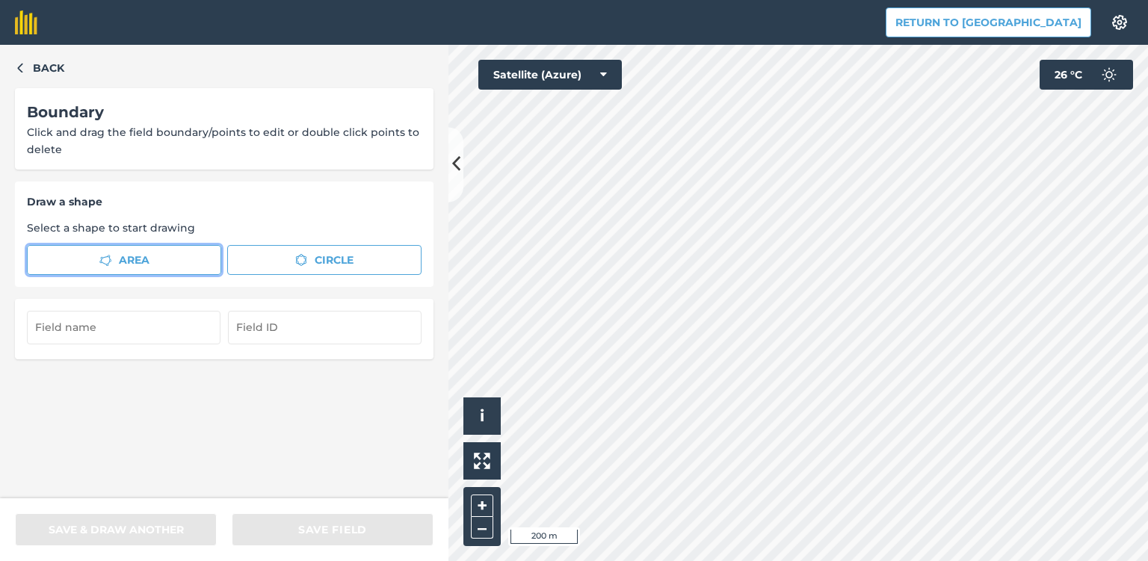
click at [85, 263] on button "Area" at bounding box center [124, 260] width 194 height 30
click at [458, 164] on icon at bounding box center [456, 165] width 8 height 26
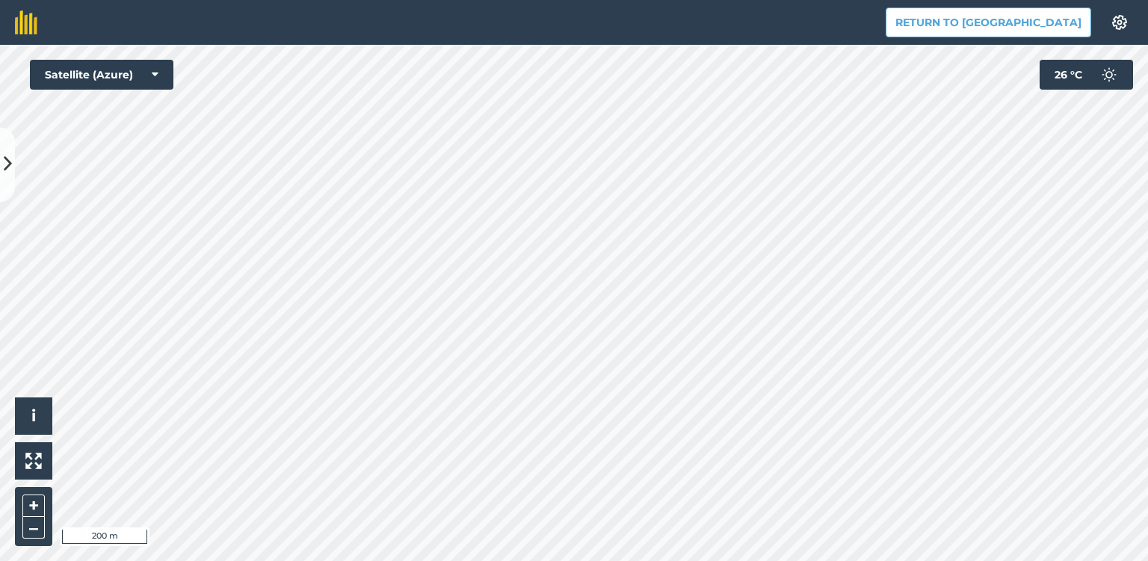
click at [253, 44] on div "Return to Agreena Settings Map printing is not available on our free plan Pleas…" at bounding box center [574, 280] width 1148 height 561
click at [8, 174] on icon at bounding box center [8, 165] width 8 height 26
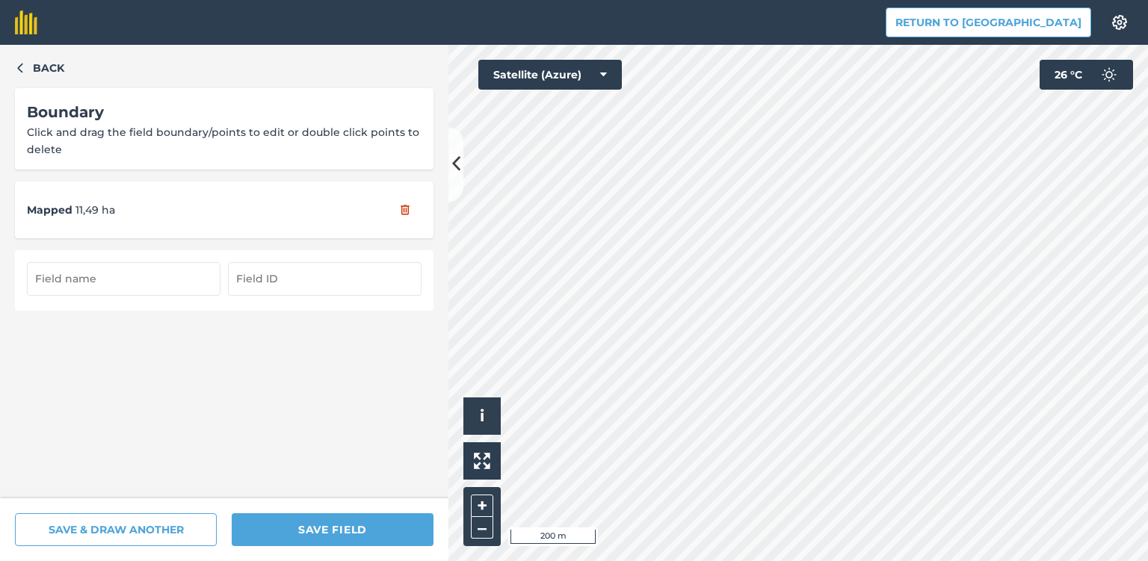
click at [70, 278] on input "text" at bounding box center [124, 278] width 194 height 33
type input "18/3"
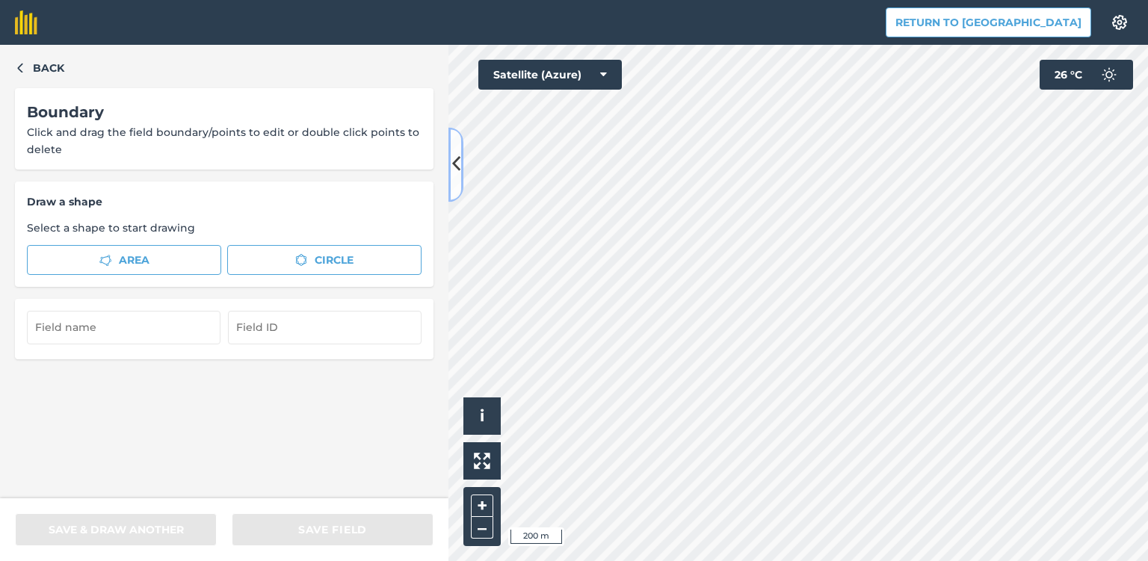
click at [457, 173] on icon at bounding box center [456, 165] width 8 height 26
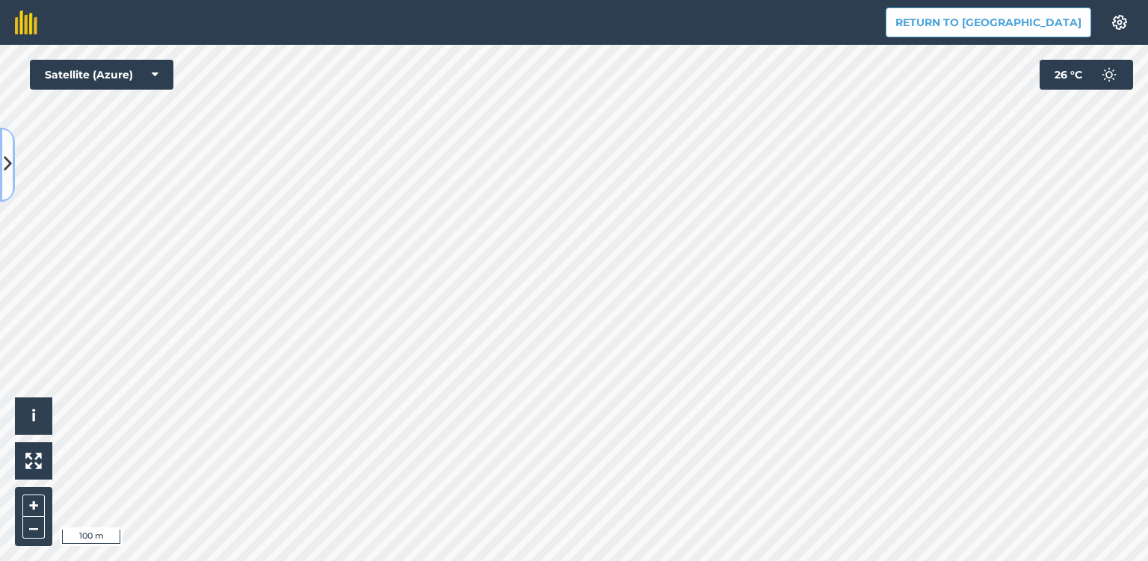
click at [6, 170] on icon at bounding box center [8, 165] width 8 height 26
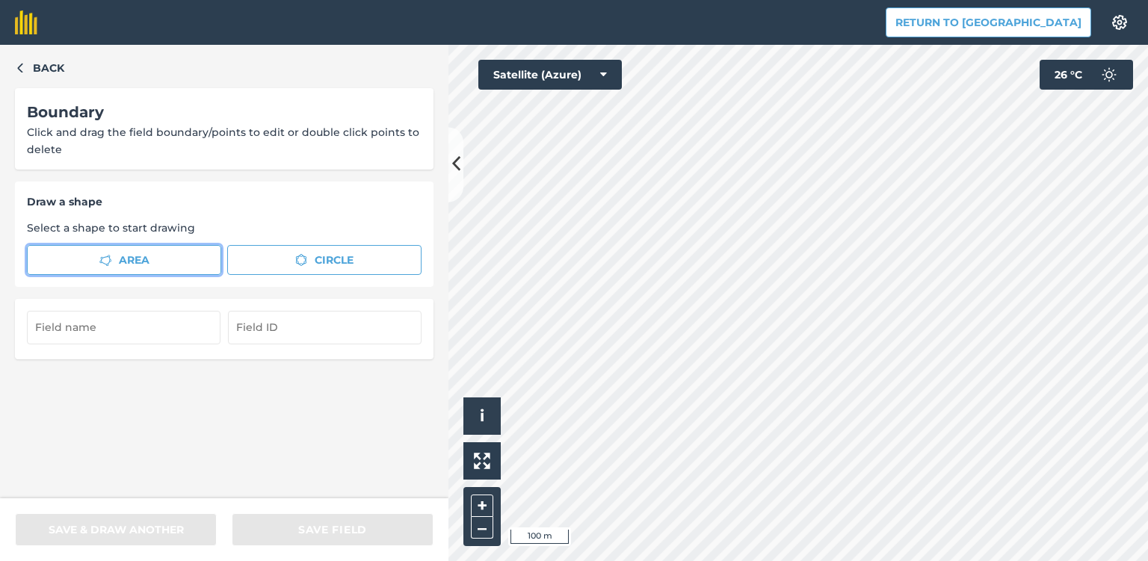
click at [137, 263] on span "Area" at bounding box center [134, 260] width 31 height 16
click at [455, 173] on icon at bounding box center [456, 165] width 8 height 26
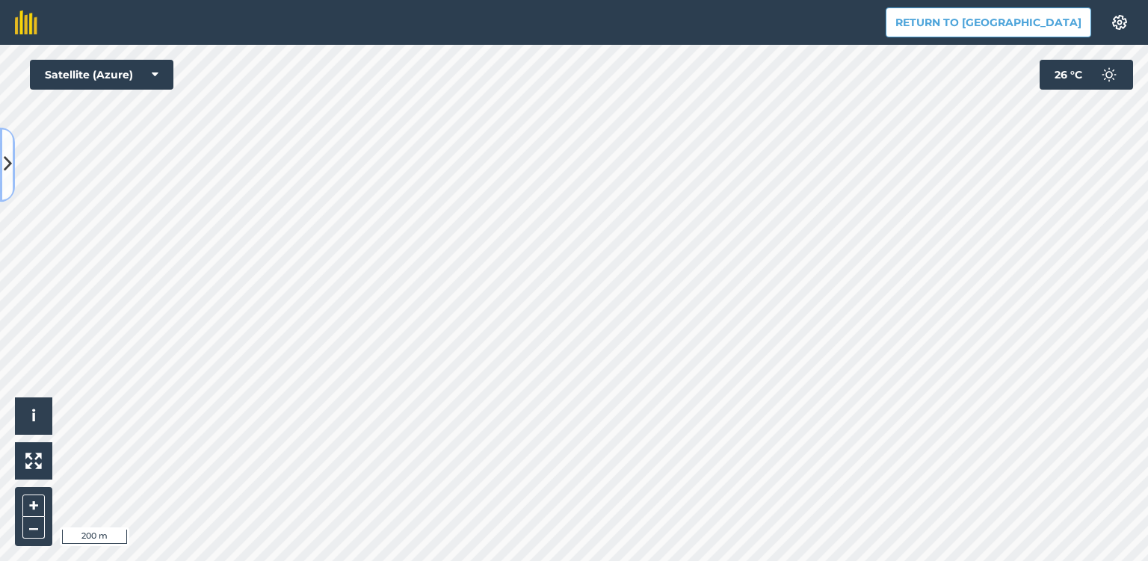
click at [4, 164] on icon at bounding box center [8, 165] width 8 height 26
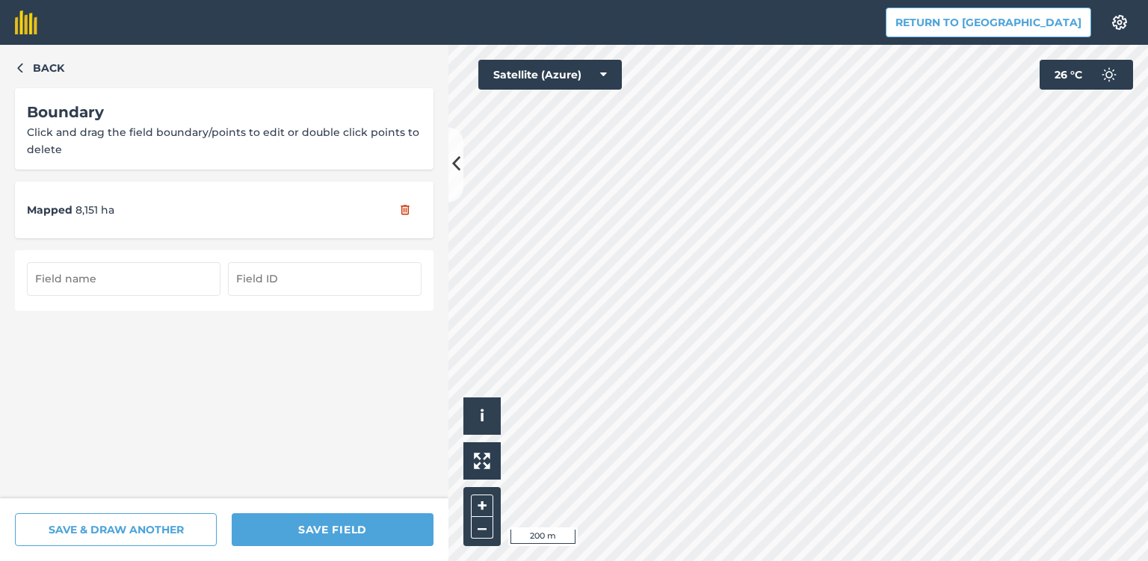
click at [81, 278] on input "text" at bounding box center [124, 278] width 194 height 33
type input "18/2"
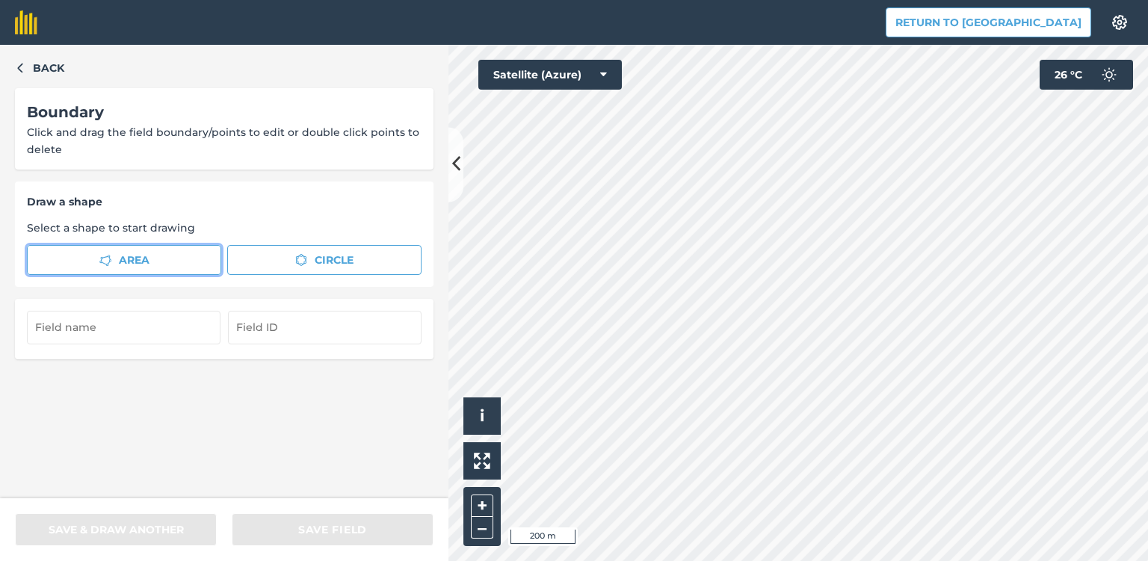
click at [115, 259] on button "Area" at bounding box center [124, 260] width 194 height 30
click at [455, 165] on icon at bounding box center [456, 165] width 8 height 26
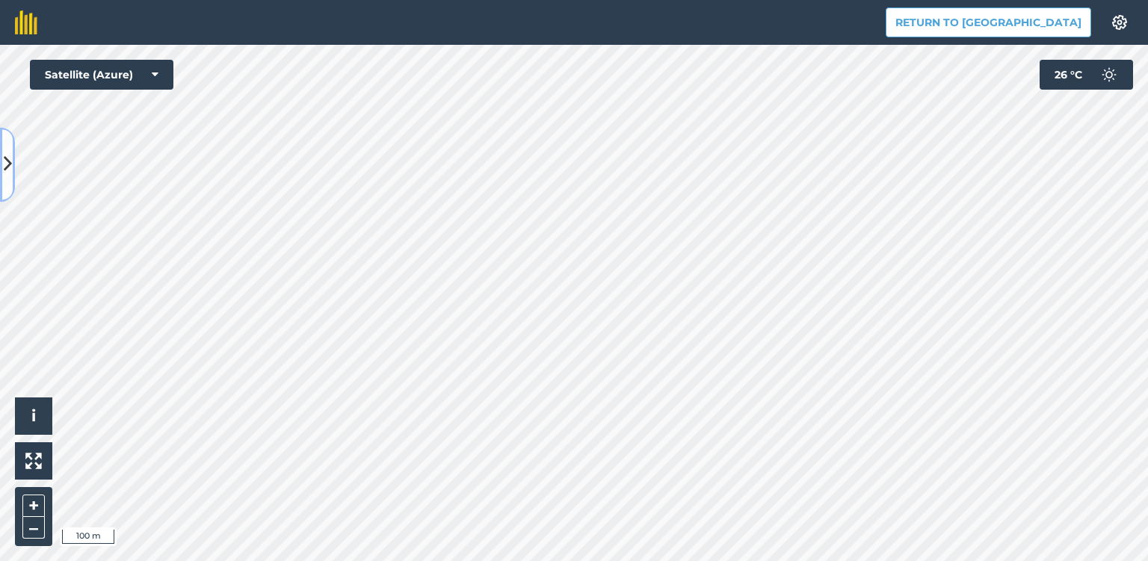
click at [2, 161] on button at bounding box center [7, 164] width 15 height 75
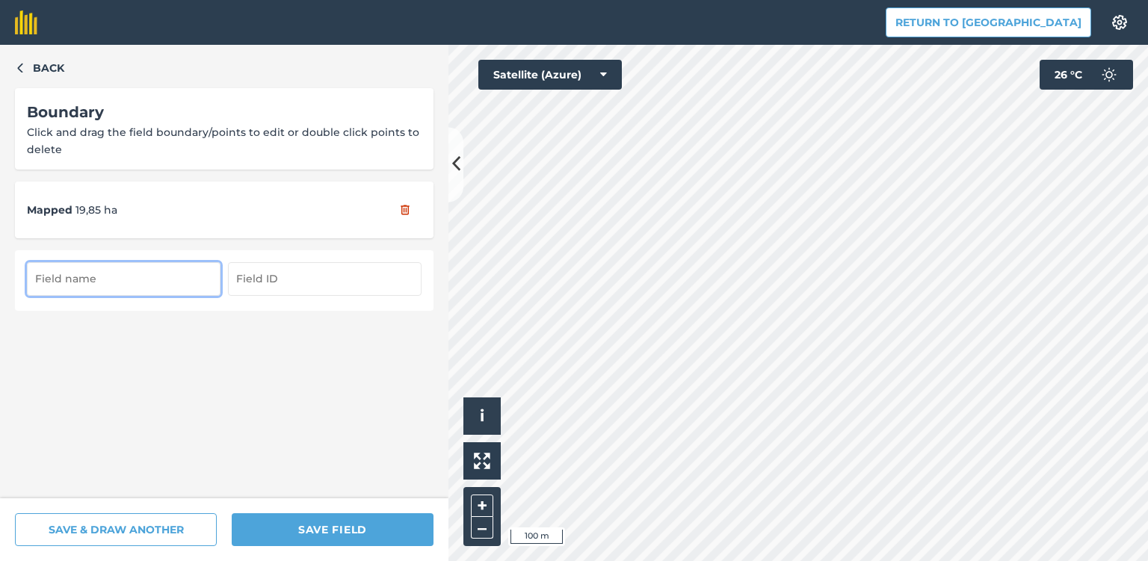
click at [75, 282] on input "text" at bounding box center [124, 278] width 194 height 33
type input "18/3а"
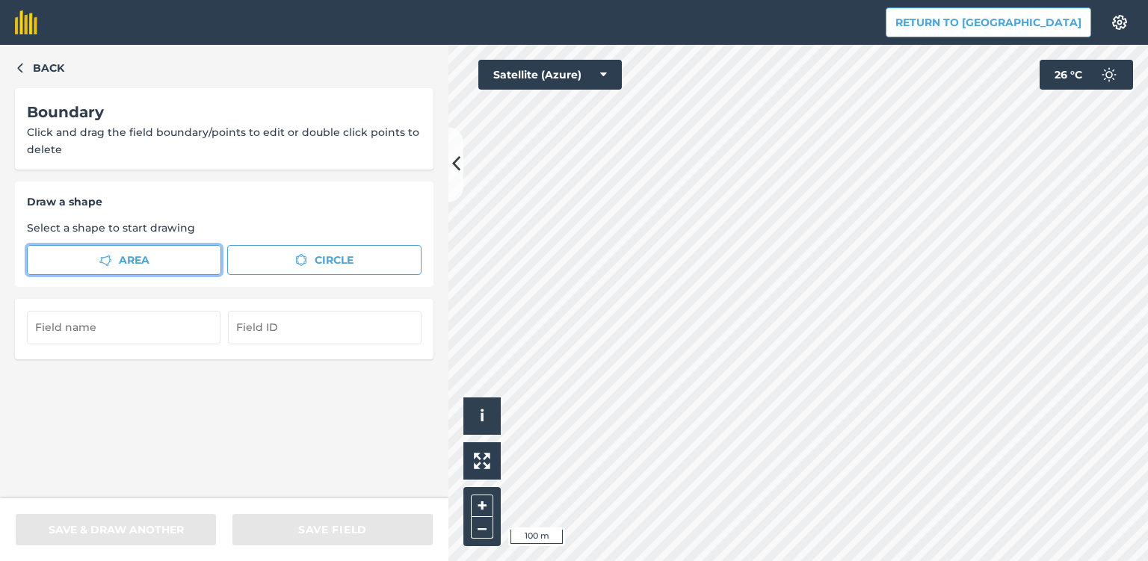
click at [155, 262] on button "Area" at bounding box center [124, 260] width 194 height 30
click at [458, 169] on icon at bounding box center [456, 165] width 8 height 26
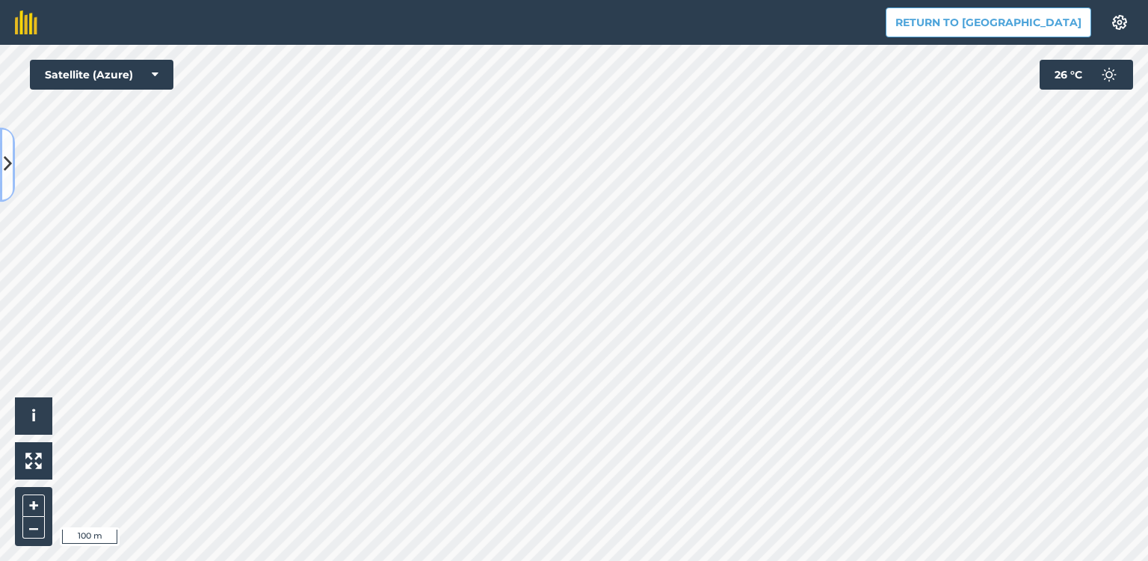
click at [12, 167] on button at bounding box center [7, 164] width 15 height 75
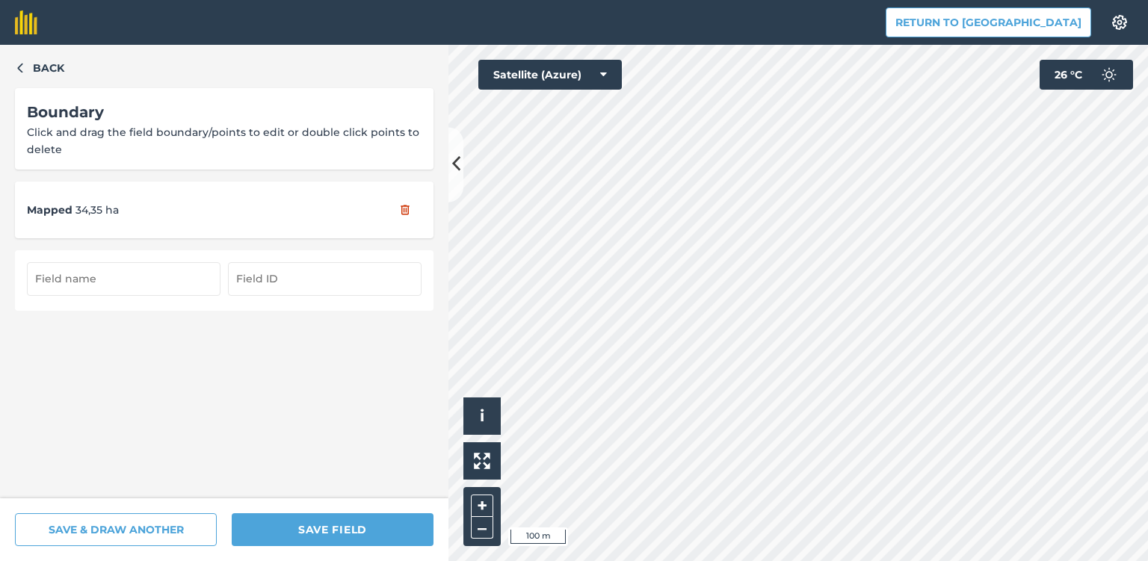
click at [63, 280] on input "text" at bounding box center [124, 278] width 194 height 33
type input "19/8"
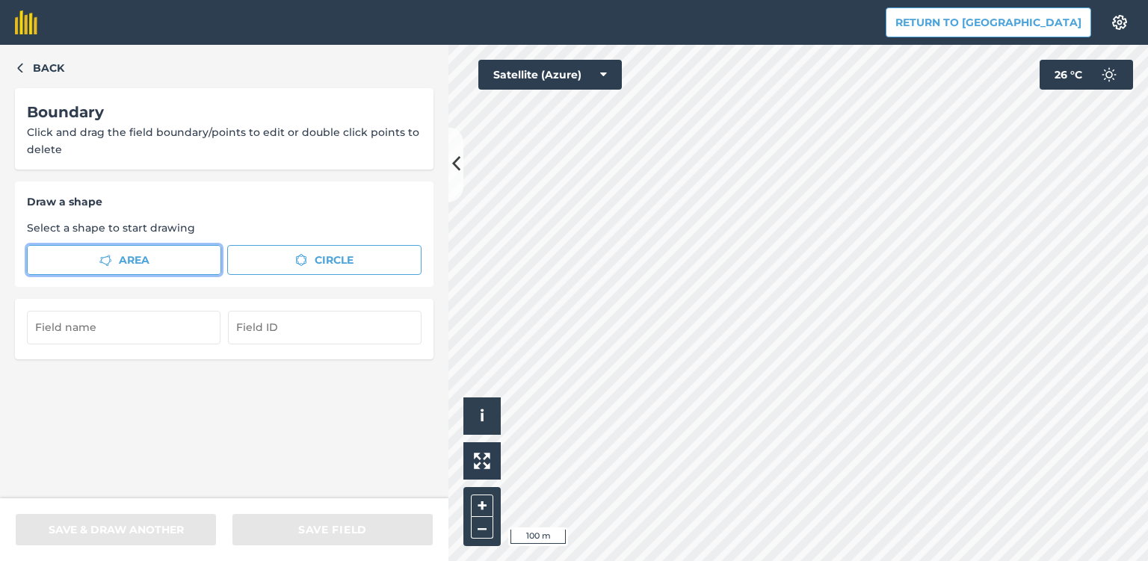
click at [102, 257] on icon "button" at bounding box center [105, 260] width 12 height 12
click at [455, 161] on icon at bounding box center [456, 165] width 8 height 26
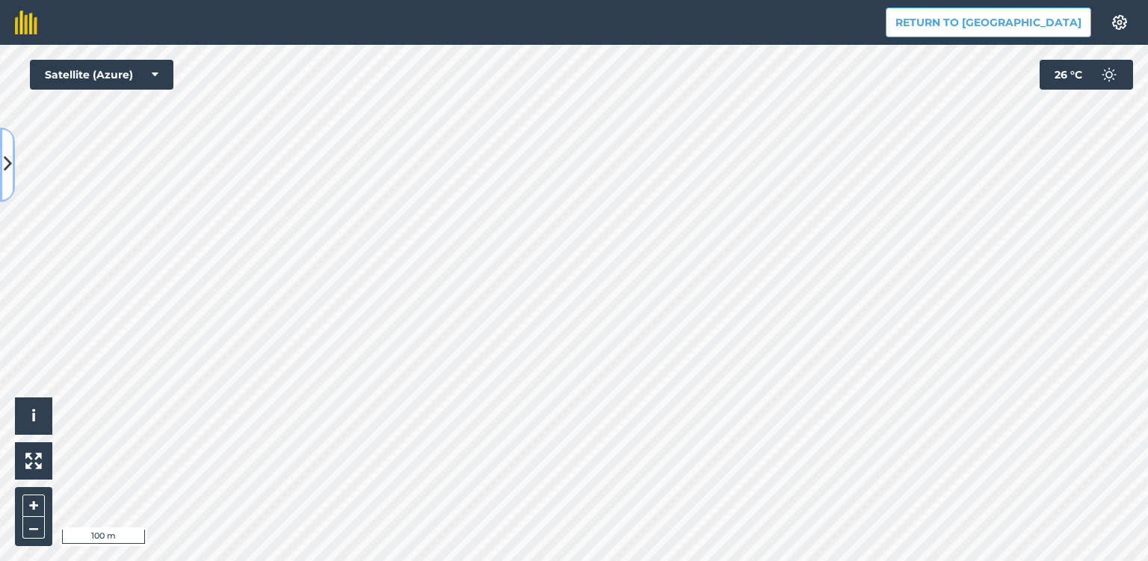
click at [8, 162] on icon at bounding box center [8, 165] width 8 height 26
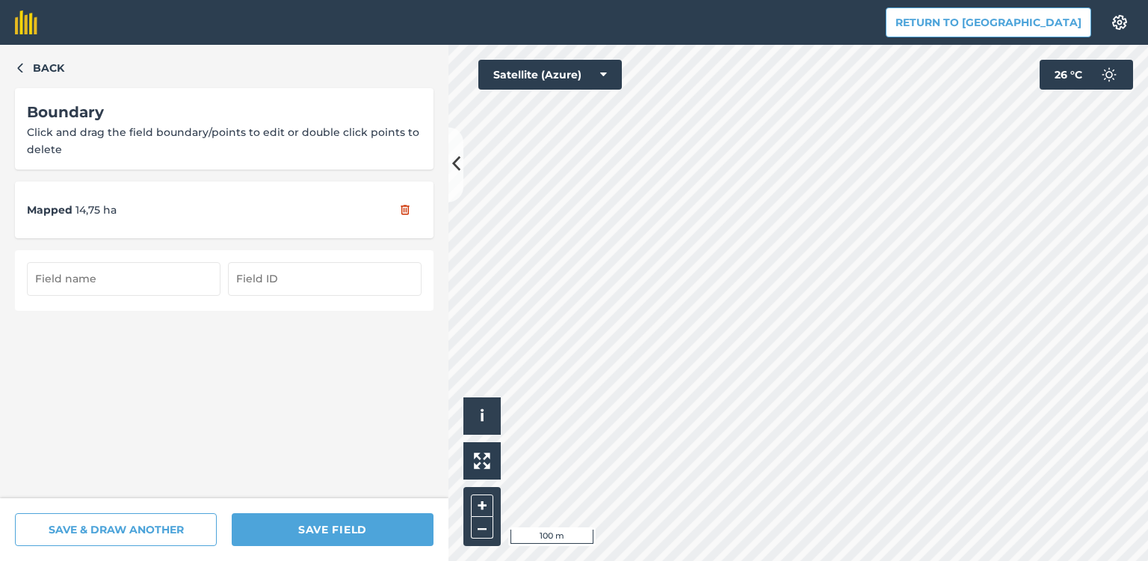
click at [50, 278] on input "text" at bounding box center [124, 278] width 194 height 33
type input "19/7"
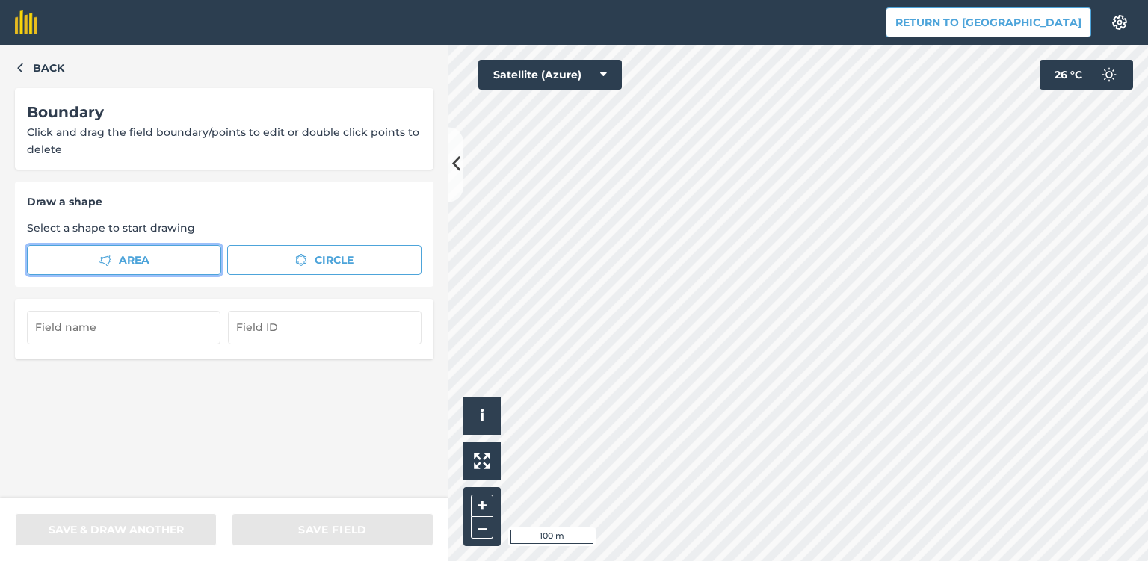
click at [87, 258] on button "Area" at bounding box center [124, 260] width 194 height 30
click at [455, 167] on icon at bounding box center [456, 165] width 8 height 26
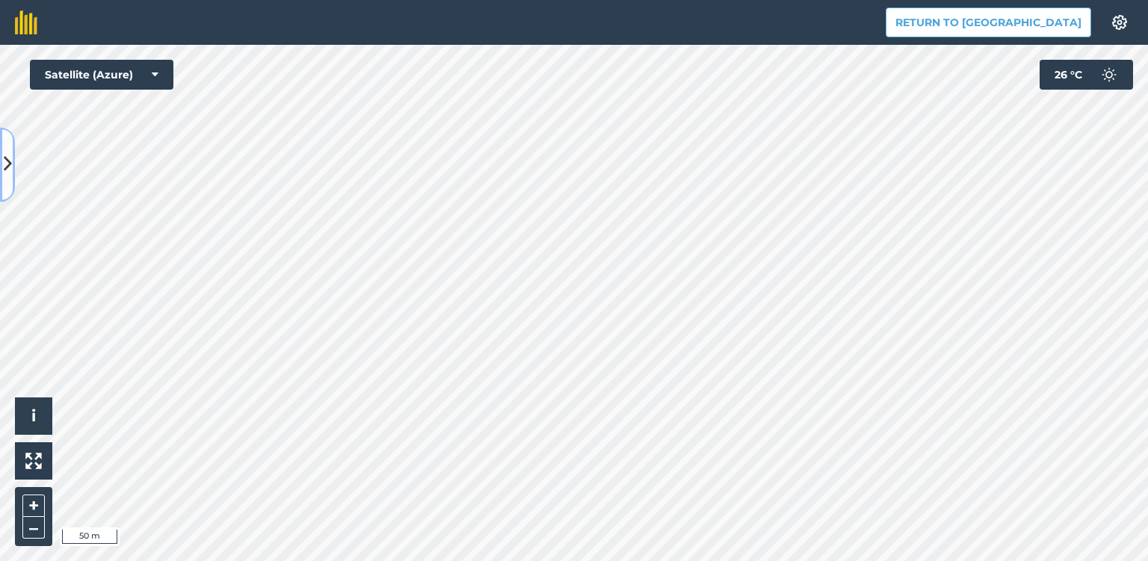
click at [8, 170] on icon at bounding box center [8, 165] width 8 height 26
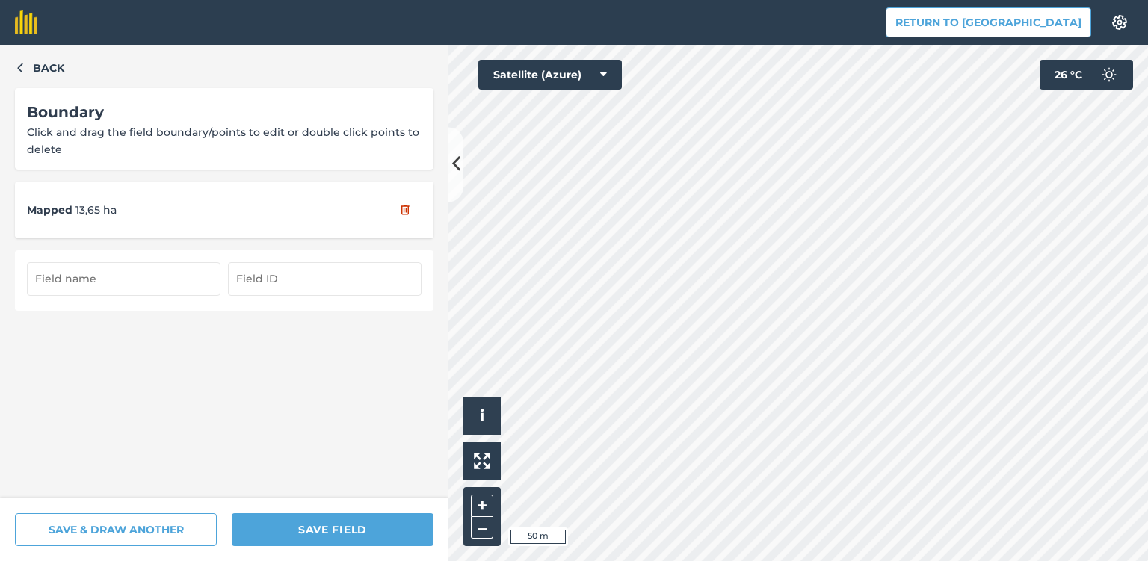
click at [100, 281] on input "text" at bounding box center [124, 278] width 194 height 33
type input "19/6"
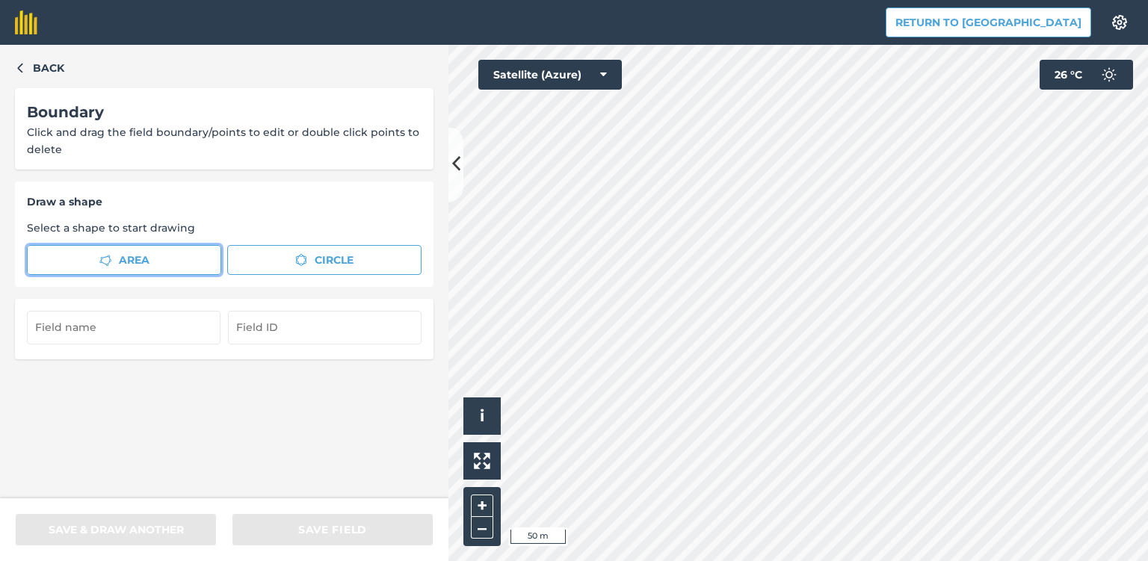
click at [151, 262] on button "Area" at bounding box center [124, 260] width 194 height 30
click at [455, 176] on icon at bounding box center [456, 165] width 8 height 26
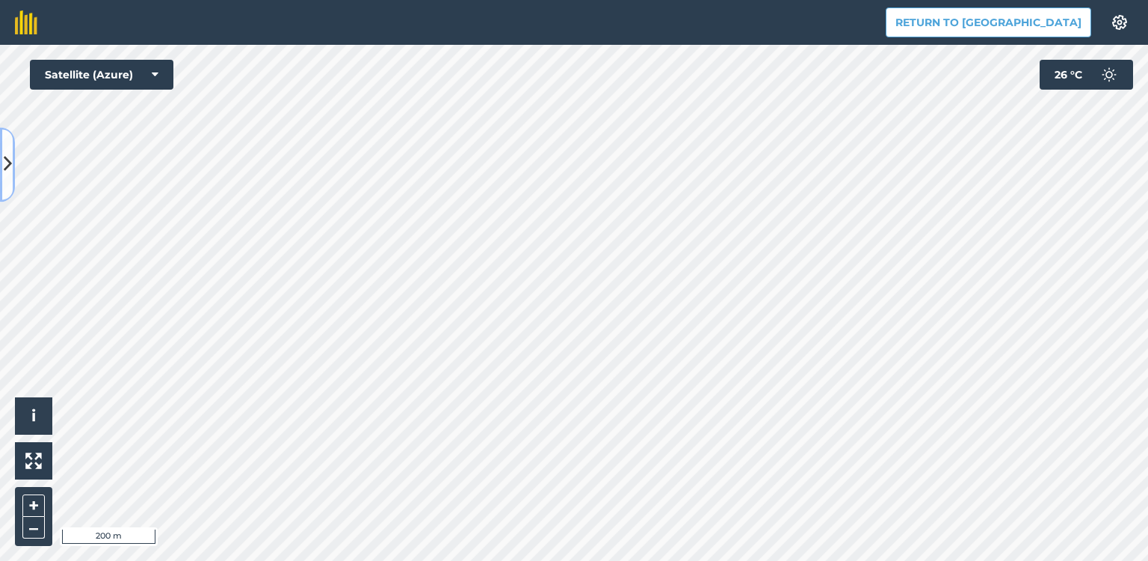
click at [7, 167] on icon at bounding box center [8, 165] width 8 height 26
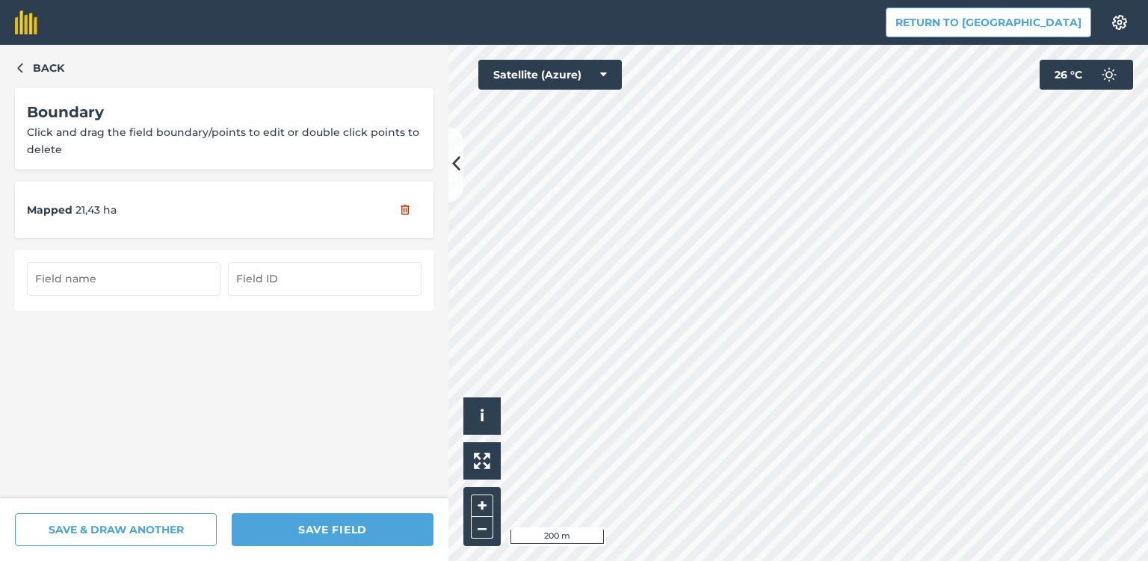
click at [87, 281] on input "text" at bounding box center [124, 278] width 194 height 33
type input "19/5"
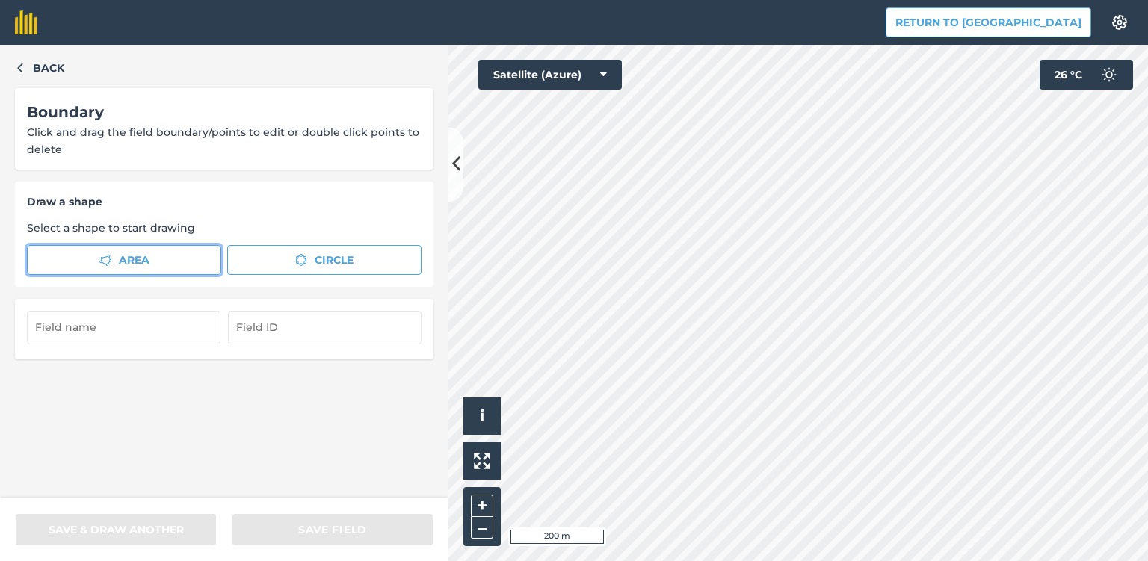
click at [106, 263] on icon "button" at bounding box center [105, 260] width 12 height 12
click at [453, 166] on icon at bounding box center [456, 165] width 8 height 26
